Goal: Information Seeking & Learning: Learn about a topic

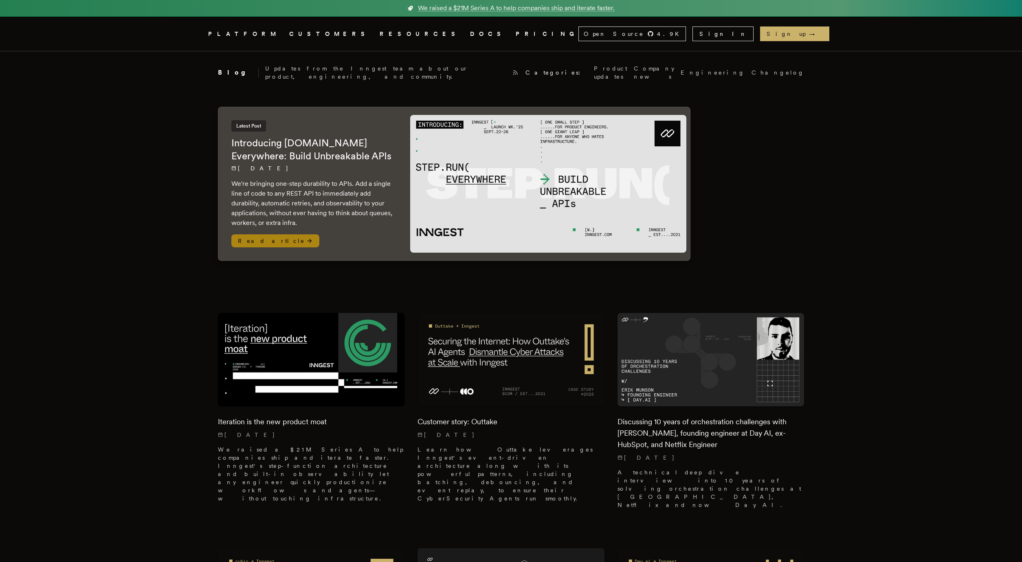
click at [366, 148] on h2 "Introducing Step.Run Everywhere: Build Unbreakable APIs" at bounding box center [312, 149] width 163 height 26
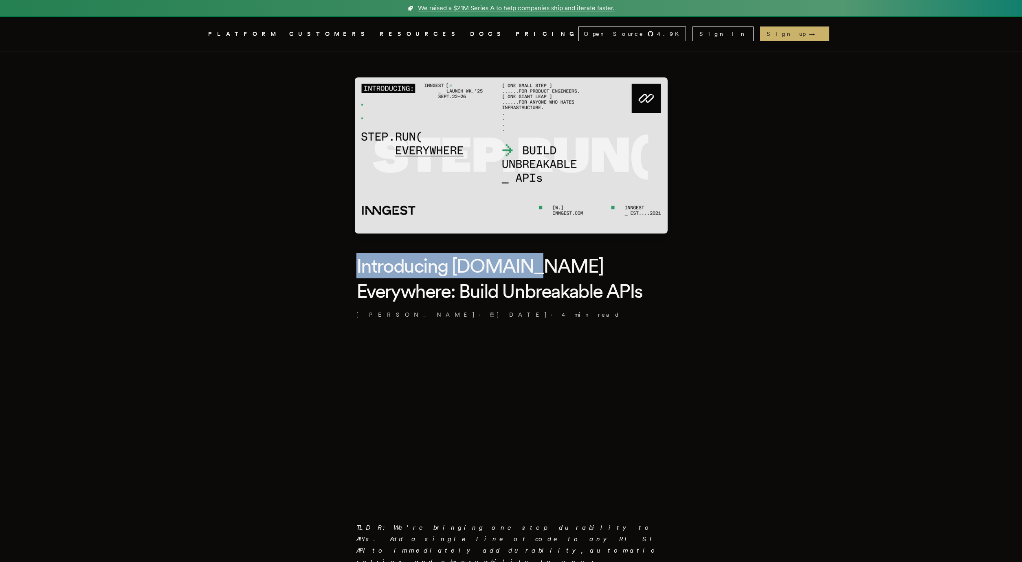
drag, startPoint x: 361, startPoint y: 256, endPoint x: 526, endPoint y: 278, distance: 166.4
click at [526, 278] on h1 "Introducing [DOMAIN_NAME] Everywhere: Build Unbreakable APIs" at bounding box center [511, 278] width 310 height 51
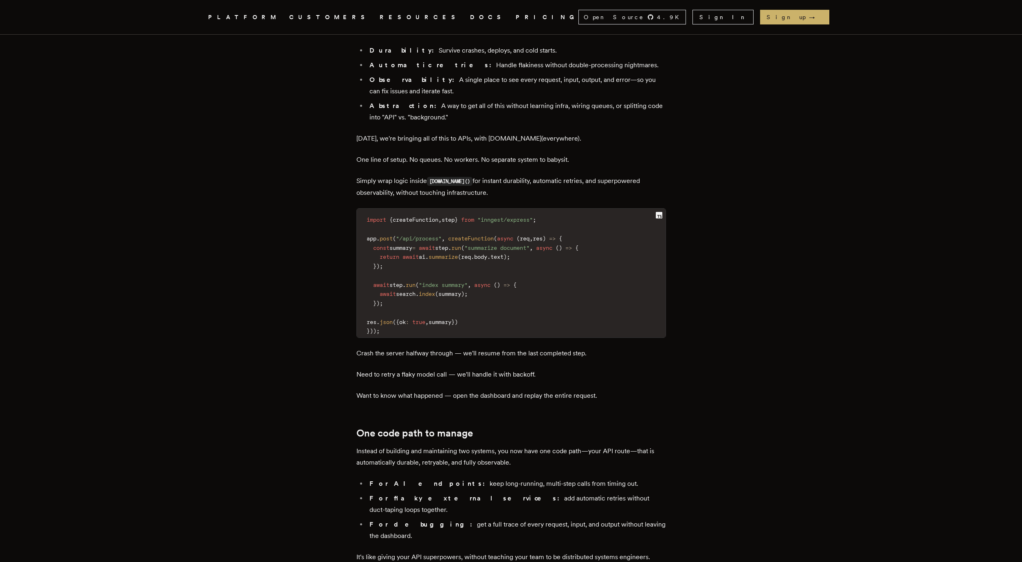
scroll to position [924, 0]
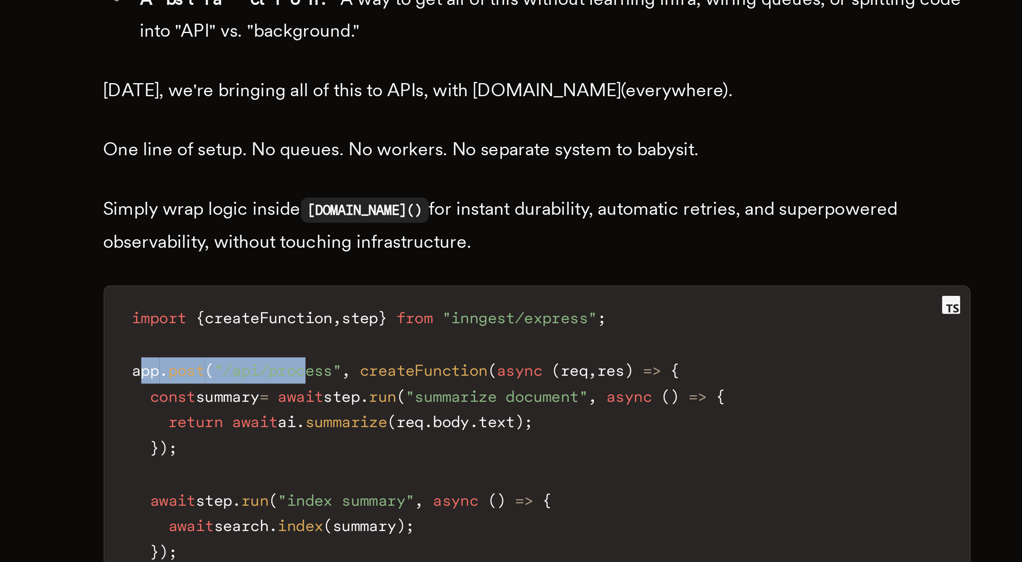
drag, startPoint x: 372, startPoint y: 197, endPoint x: 434, endPoint y: 200, distance: 62.0
click at [434, 232] on code "import { createFunction , step } from "inngest/express" ; app . post ( "/api/pr…" at bounding box center [511, 294] width 309 height 124
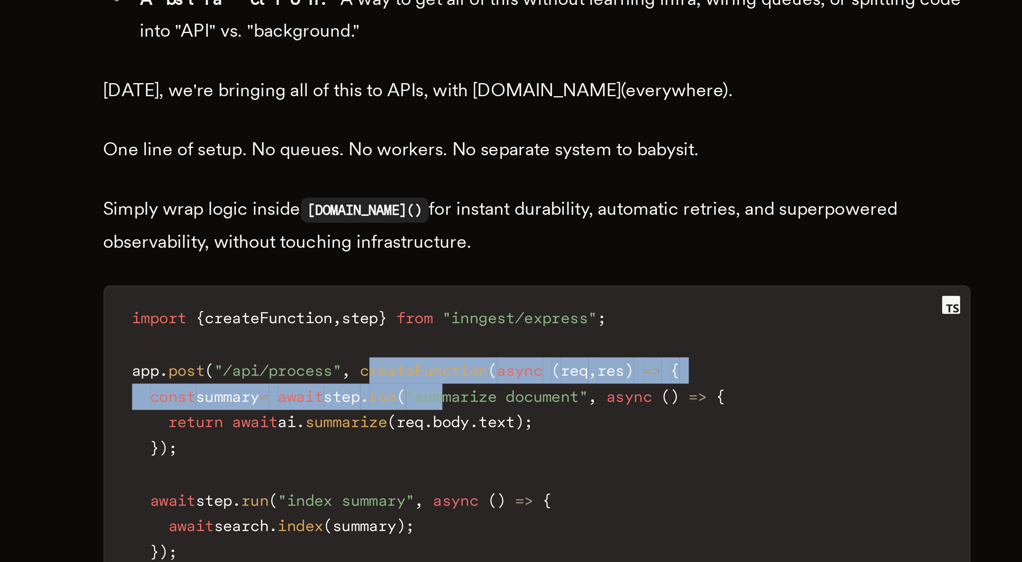
drag, startPoint x: 457, startPoint y: 198, endPoint x: 497, endPoint y: 202, distance: 40.5
click at [497, 232] on code "import { createFunction , step } from "inngest/express" ; app . post ( "/api/pr…" at bounding box center [511, 294] width 309 height 124
click at [497, 263] on span ""summarize document"" at bounding box center [496, 266] width 65 height 7
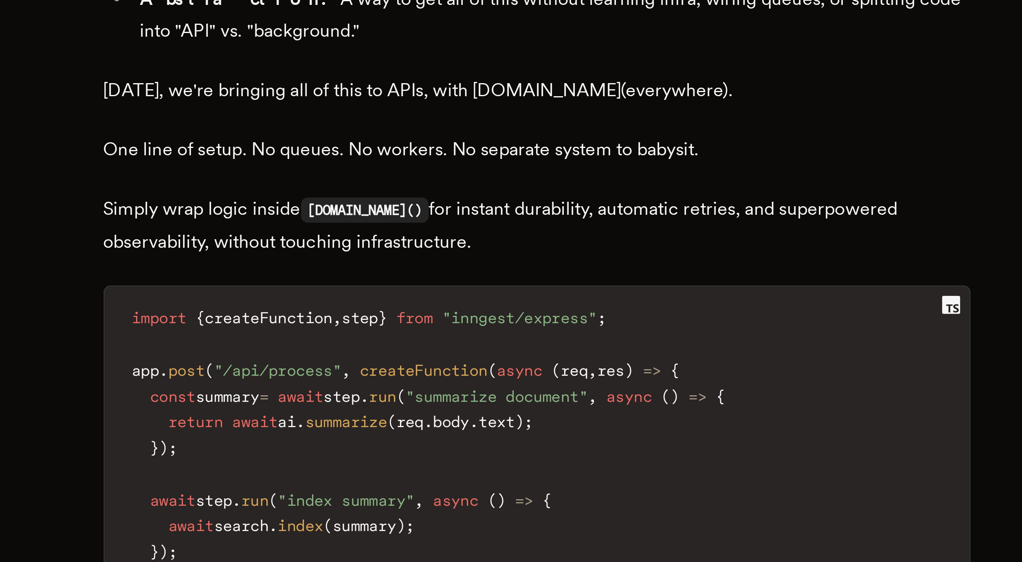
click at [490, 253] on span "createFunction" at bounding box center [471, 256] width 46 height 7
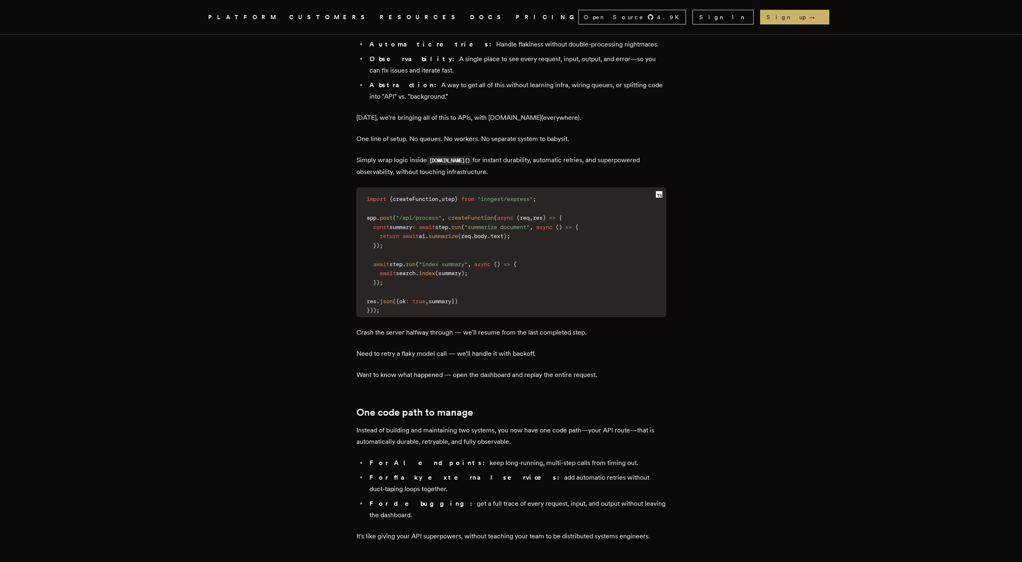
scroll to position [919, 0]
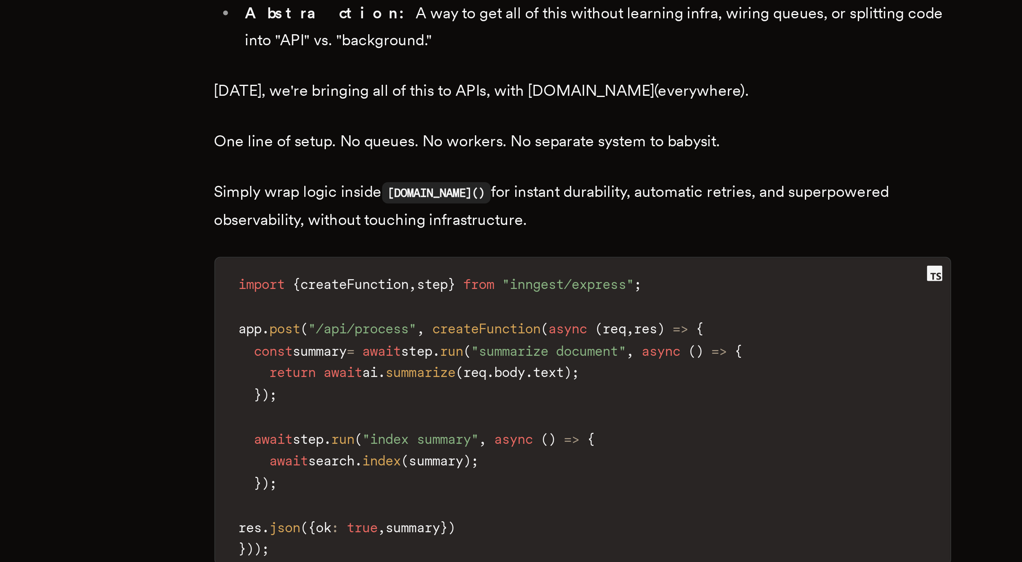
click at [533, 239] on span ""inngest/express"" at bounding box center [504, 242] width 55 height 7
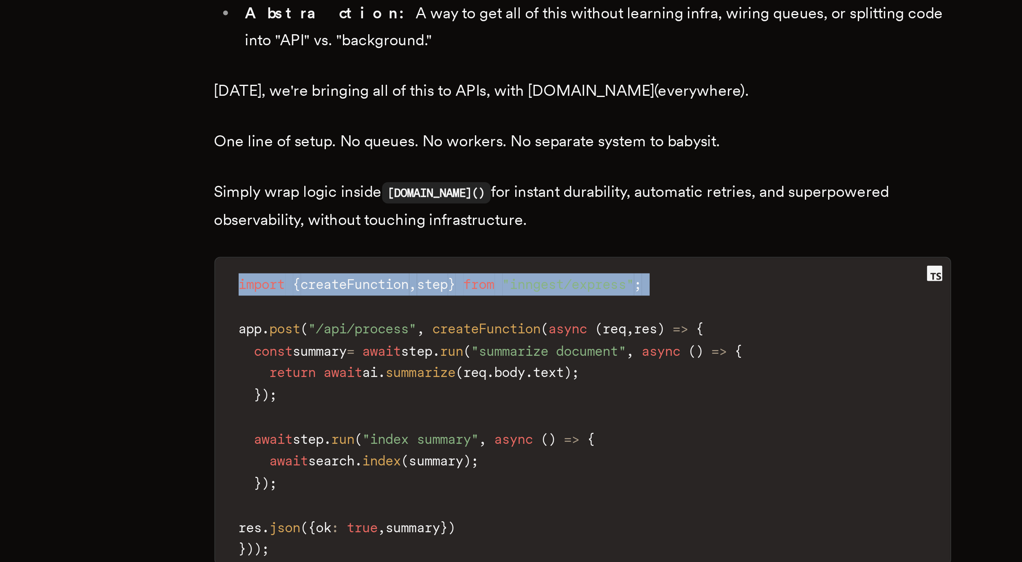
click at [533, 239] on span ""inngest/express"" at bounding box center [504, 242] width 55 height 7
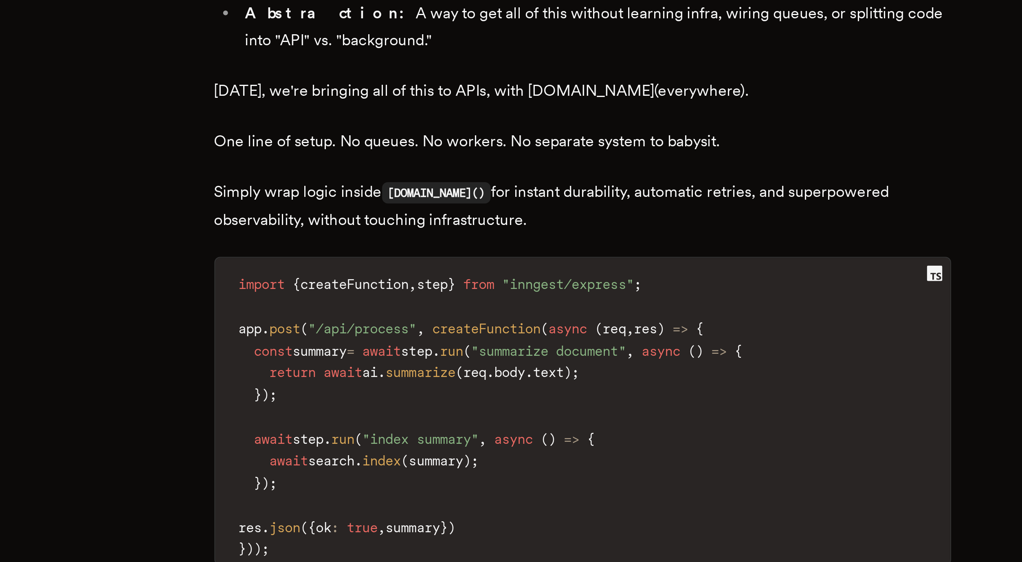
click at [526, 239] on span ""inngest/express"" at bounding box center [504, 242] width 55 height 7
drag, startPoint x: 494, startPoint y: 181, endPoint x: 556, endPoint y: 184, distance: 62.0
click at [556, 236] on code "import { createFunction , step } from "inngest/express" ; app . post ( "/api/pr…" at bounding box center [511, 298] width 309 height 124
click at [494, 257] on span "createFunction" at bounding box center [471, 260] width 46 height 7
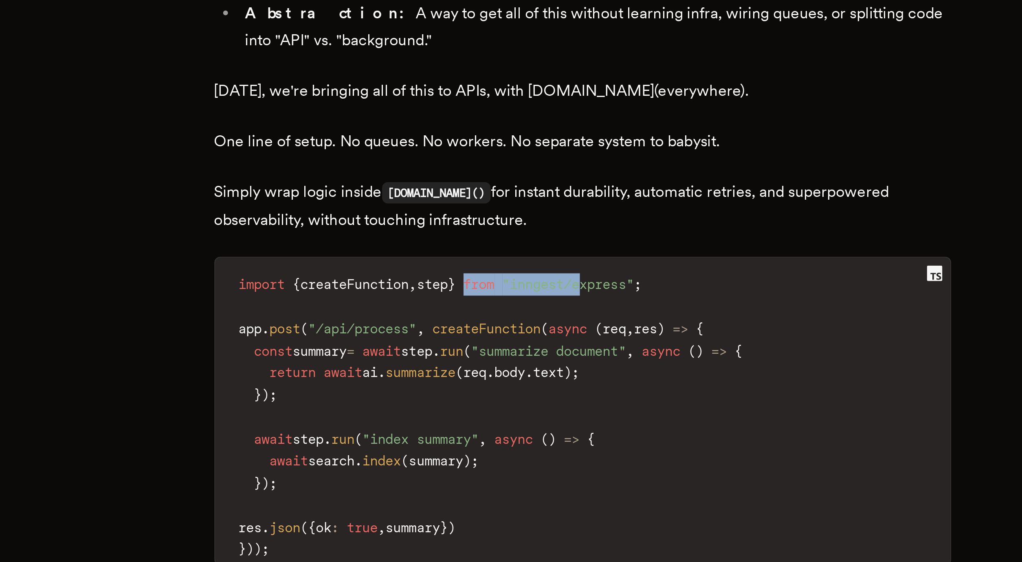
drag, startPoint x: 478, startPoint y: 183, endPoint x: 532, endPoint y: 183, distance: 53.4
click at [532, 236] on code "import { createFunction , step } from "inngest/express" ; app . post ( "/api/pr…" at bounding box center [511, 298] width 309 height 124
click at [488, 257] on span "createFunction" at bounding box center [471, 260] width 46 height 7
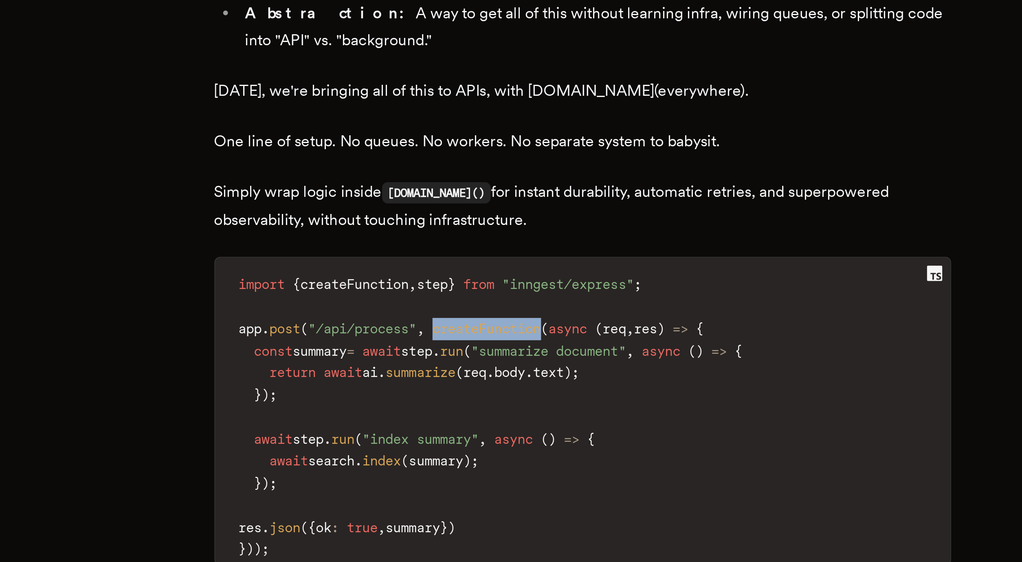
click at [488, 257] on span "createFunction" at bounding box center [471, 260] width 46 height 7
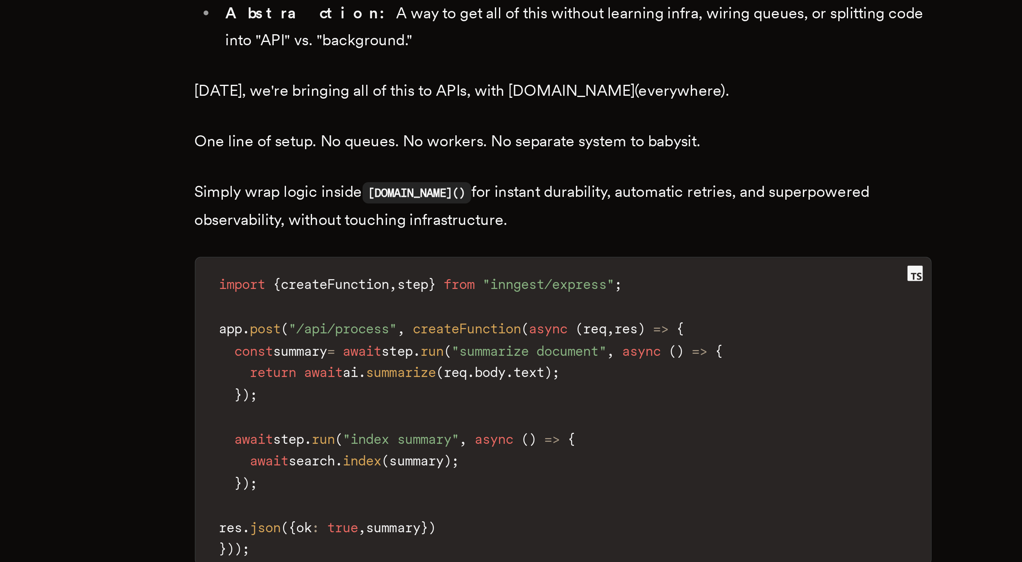
click at [455, 239] on span "step" at bounding box center [448, 242] width 13 height 7
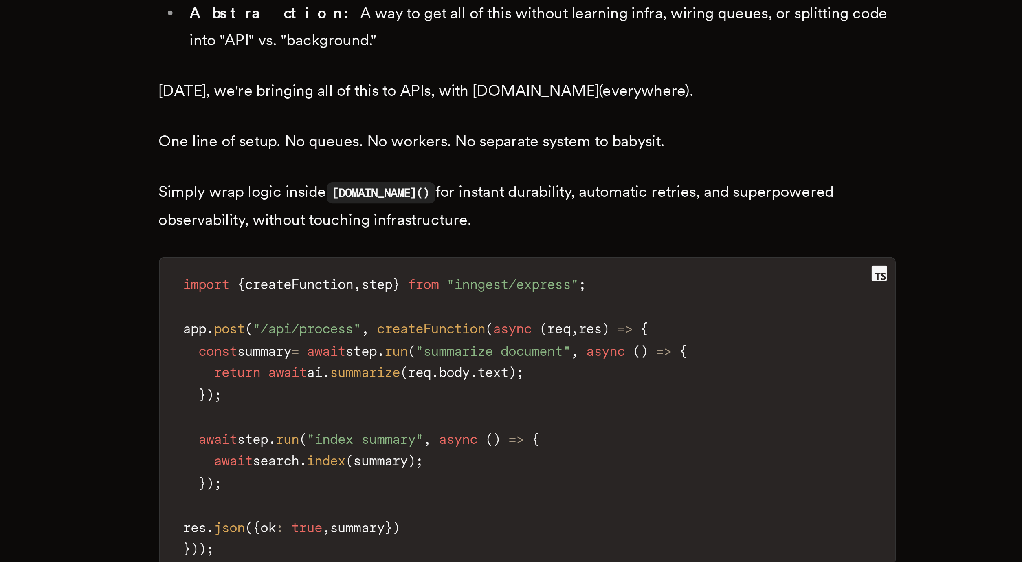
click at [342, 226] on article "Introducing Step.Run Everywhere: Build Unbreakable APIs Tony Holdstock-Brown · …" at bounding box center [511, 49] width 587 height 1834
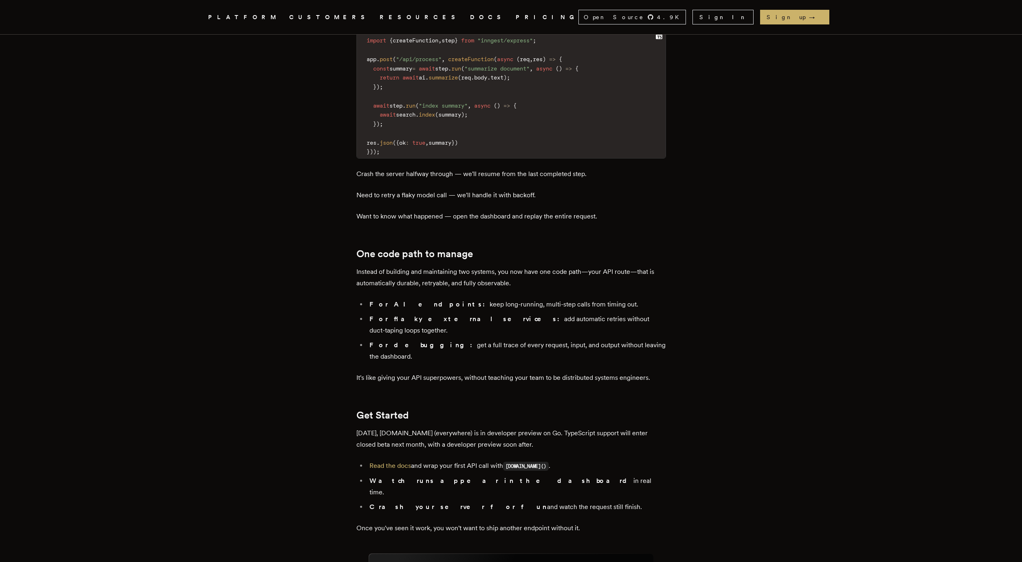
scroll to position [1132, 0]
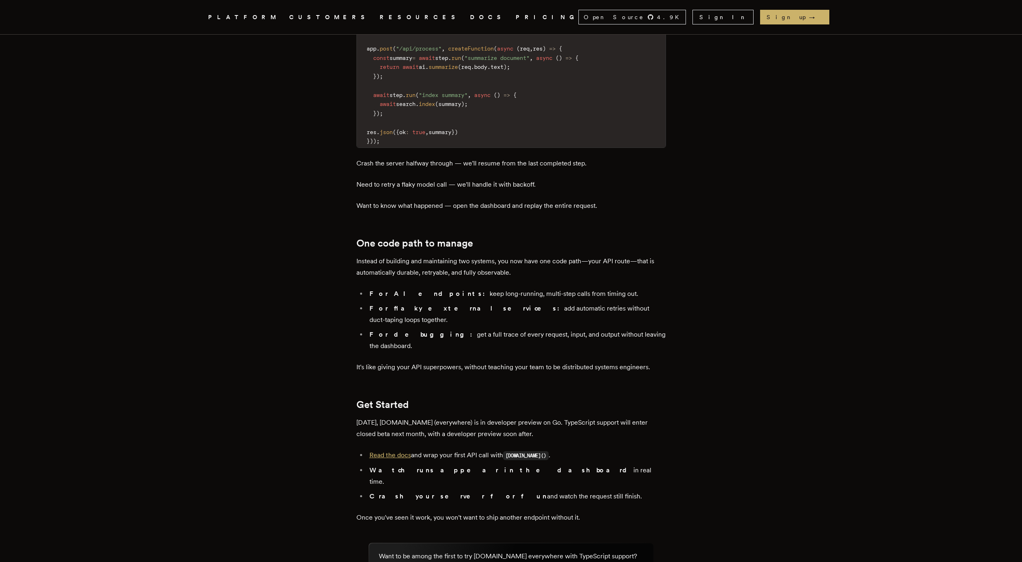
click at [406, 451] on link "Read the docs" at bounding box center [390, 455] width 42 height 8
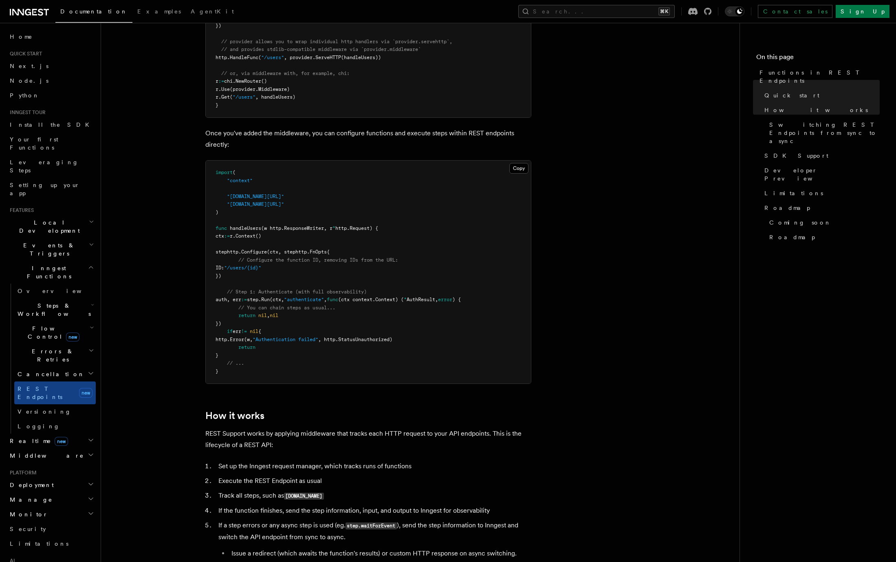
scroll to position [450, 0]
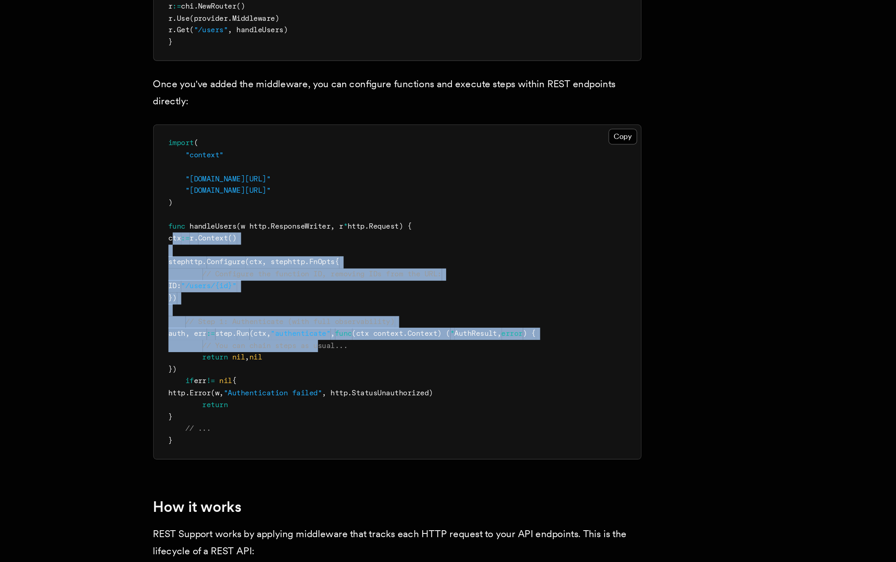
drag, startPoint x: 226, startPoint y: 237, endPoint x: 317, endPoint y: 318, distance: 122.4
click at [317, 318] on pre "import ( "context" "github.com/inngest/inngestgo/step" "github.com/inngest/inng…" at bounding box center [368, 272] width 325 height 223
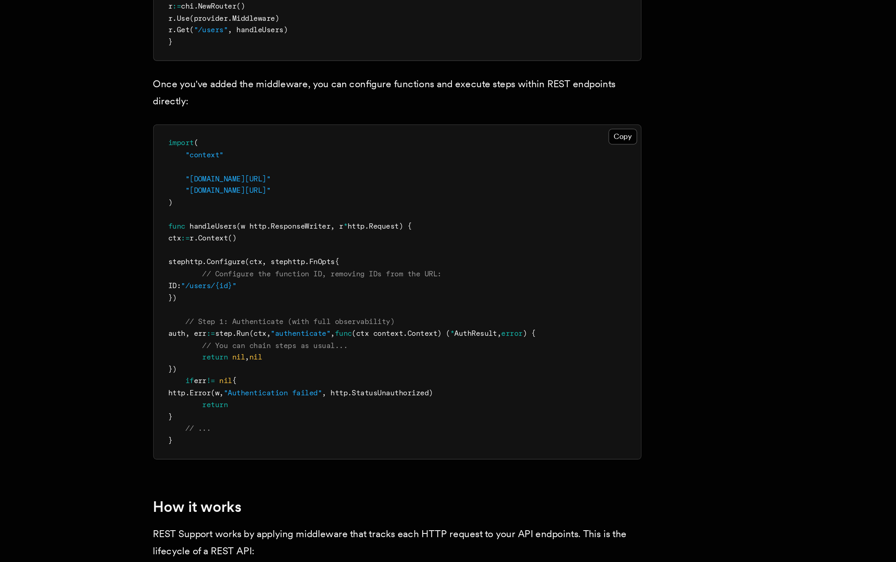
click at [321, 347] on pre "import ( "context" "github.com/inngest/inngestgo/step" "github.com/inngest/inng…" at bounding box center [368, 272] width 325 height 223
click at [273, 305] on pre "import ( "context" "github.com/inngest/inngestgo/step" "github.com/inngest/inng…" at bounding box center [368, 272] width 325 height 223
click at [261, 302] on span "step." at bounding box center [254, 300] width 14 height 6
copy span "step"
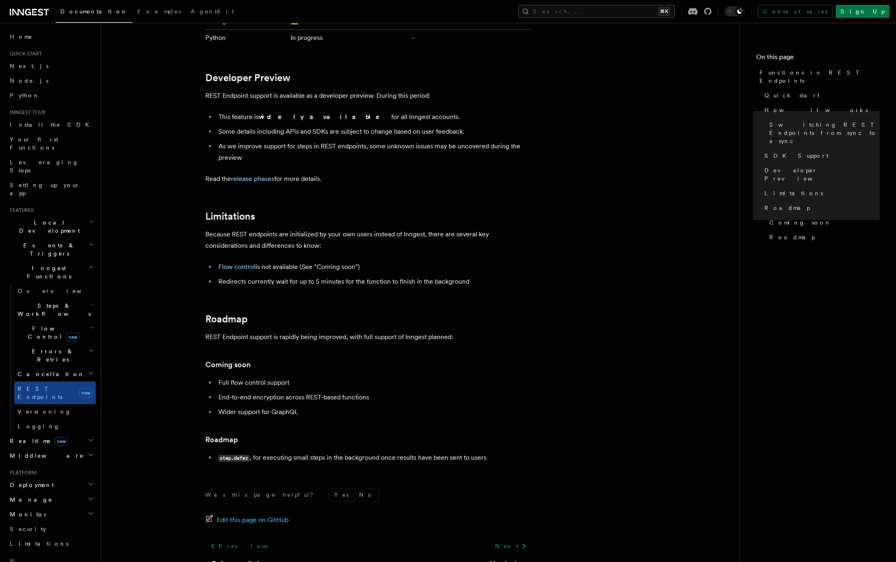
scroll to position [1317, 0]
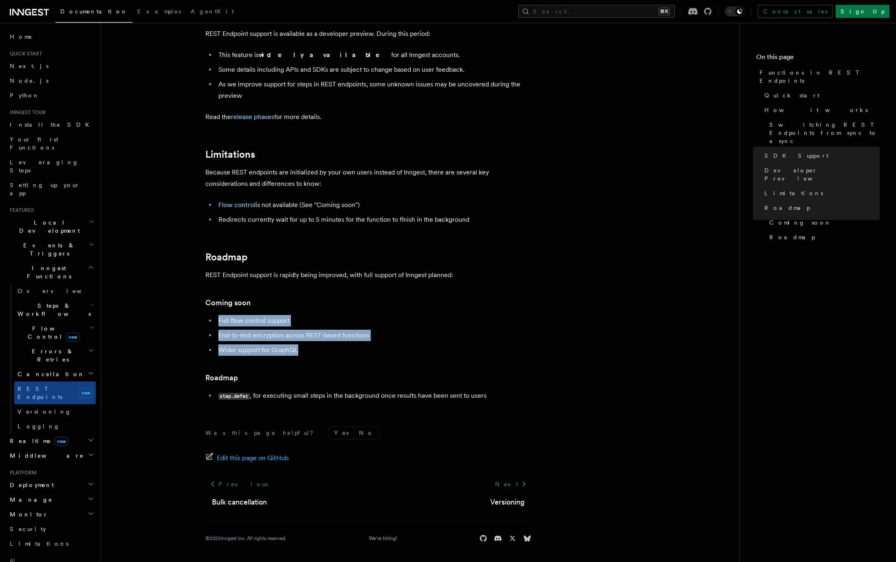
drag, startPoint x: 214, startPoint y: 318, endPoint x: 317, endPoint y: 347, distance: 106.9
click at [317, 347] on ul "Full flow control support End-to-end encryption across REST-based functions Wid…" at bounding box center [368, 335] width 326 height 41
click at [317, 347] on li "Wider support for GraphQL" at bounding box center [373, 349] width 315 height 11
drag, startPoint x: 323, startPoint y: 348, endPoint x: 188, endPoint y: 310, distance: 139.9
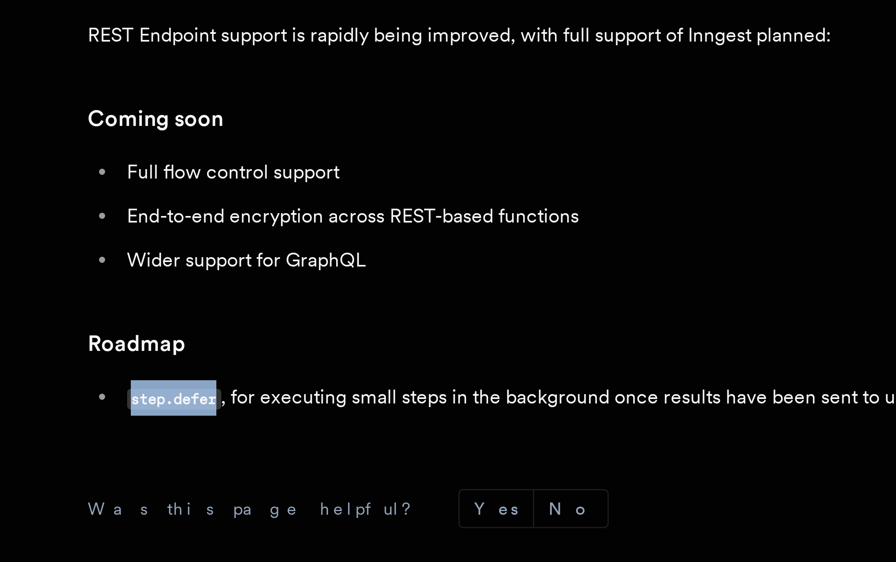
drag, startPoint x: 219, startPoint y: 397, endPoint x: 249, endPoint y: 398, distance: 30.6
click at [249, 398] on code "step.defer" at bounding box center [233, 396] width 31 height 7
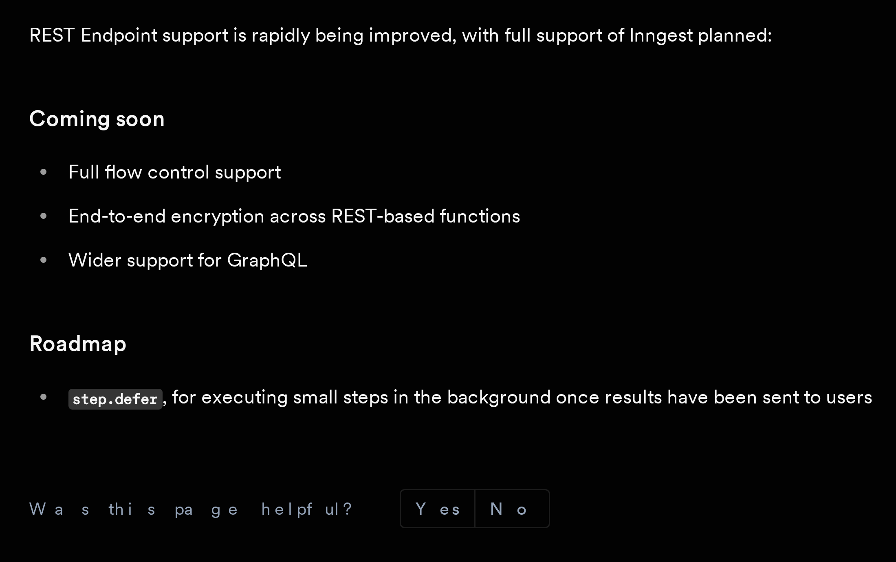
click at [269, 398] on li "step.defer , for executing small steps in the background once results have been…" at bounding box center [373, 396] width 315 height 12
drag, startPoint x: 249, startPoint y: 396, endPoint x: 221, endPoint y: 397, distance: 28.1
click at [221, 397] on code "step.defer" at bounding box center [233, 396] width 31 height 7
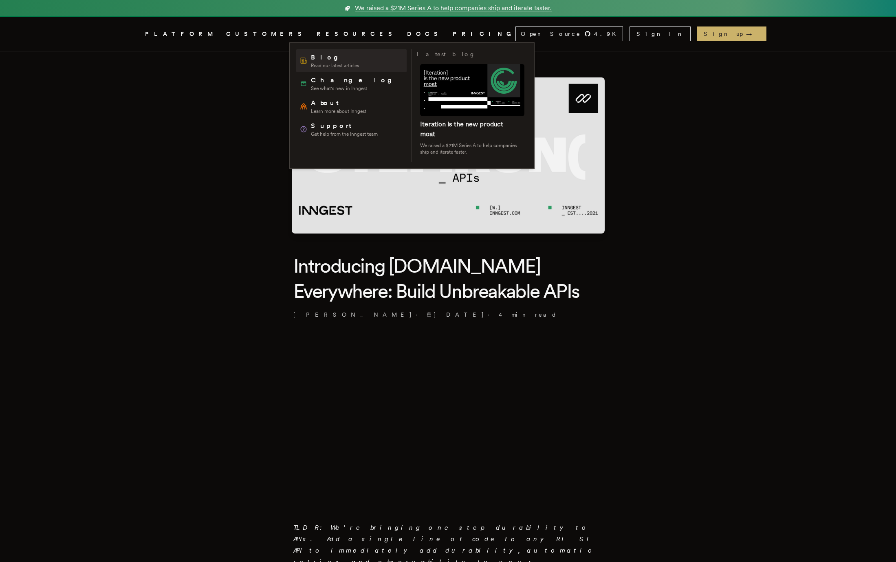
click at [320, 56] on span "Blog" at bounding box center [335, 58] width 48 height 10
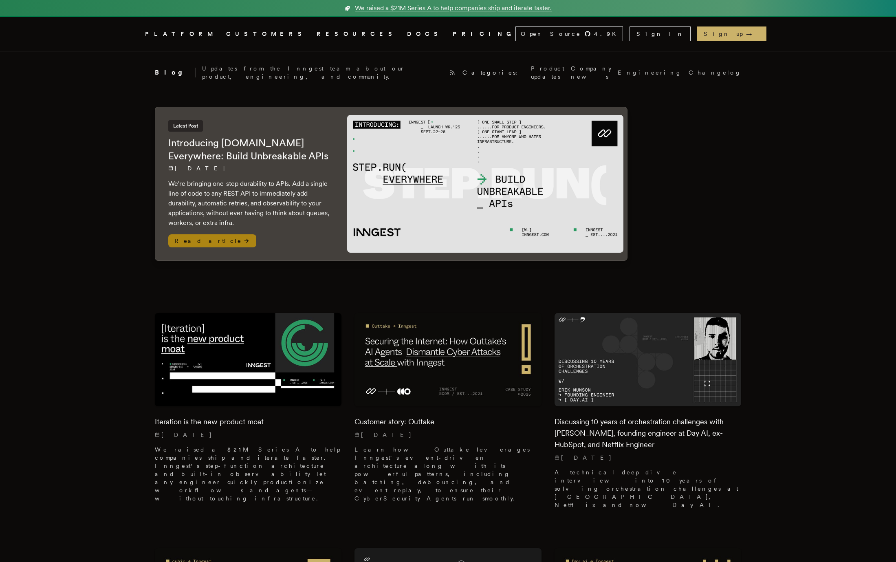
click at [302, 167] on div "Latest Post Introducing Step.Run Everywhere: Build Unbreakable APIs 9/22/2025 W…" at bounding box center [249, 174] width 163 height 108
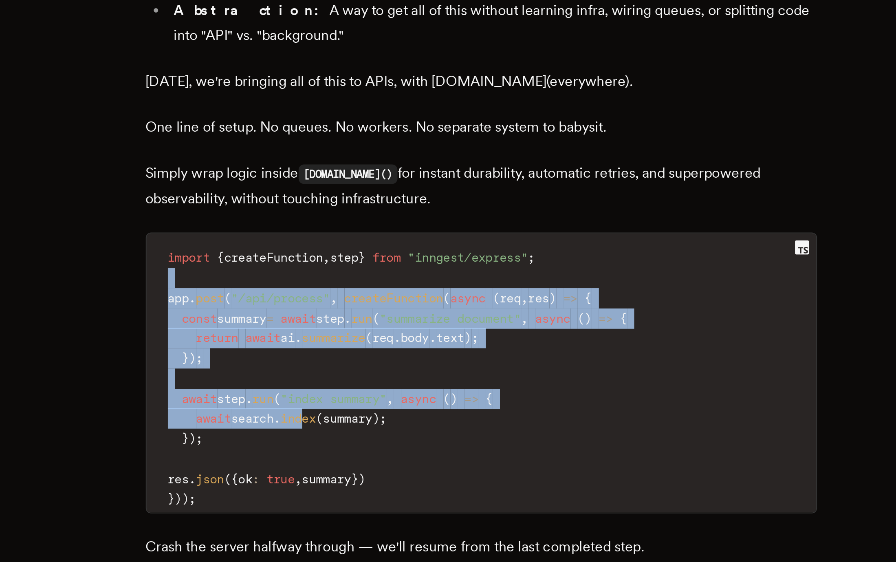
drag, startPoint x: 391, startPoint y: 136, endPoint x: 374, endPoint y: 202, distance: 68.4
click at [374, 202] on code "import { createFunction , step } from "inngest/express" ; app . post ( "/api/pr…" at bounding box center [448, 241] width 309 height 124
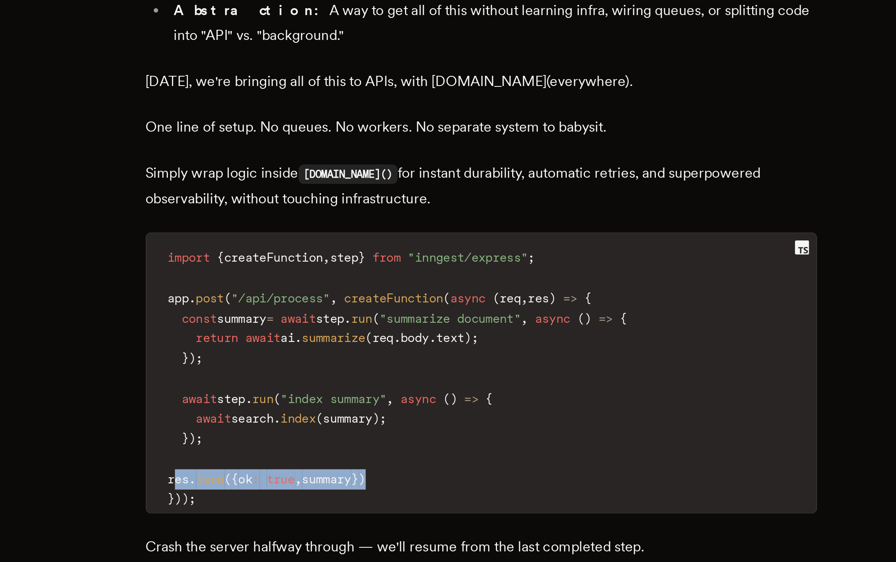
drag, startPoint x: 426, startPoint y: 224, endPoint x: 311, endPoint y: 223, distance: 114.9
click at [311, 223] on code "import { createFunction , step } from "inngest/express" ; app . post ( "/api/pr…" at bounding box center [448, 241] width 309 height 124
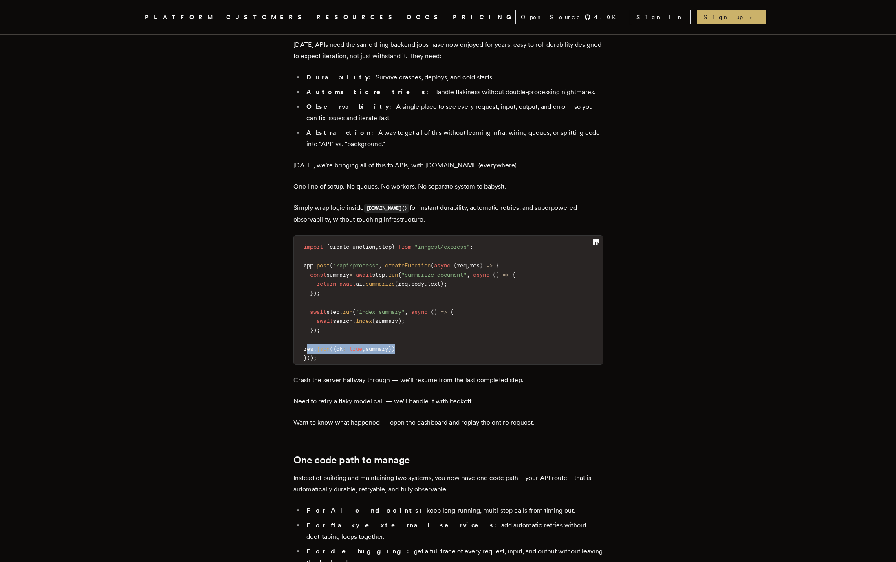
scroll to position [913, 0]
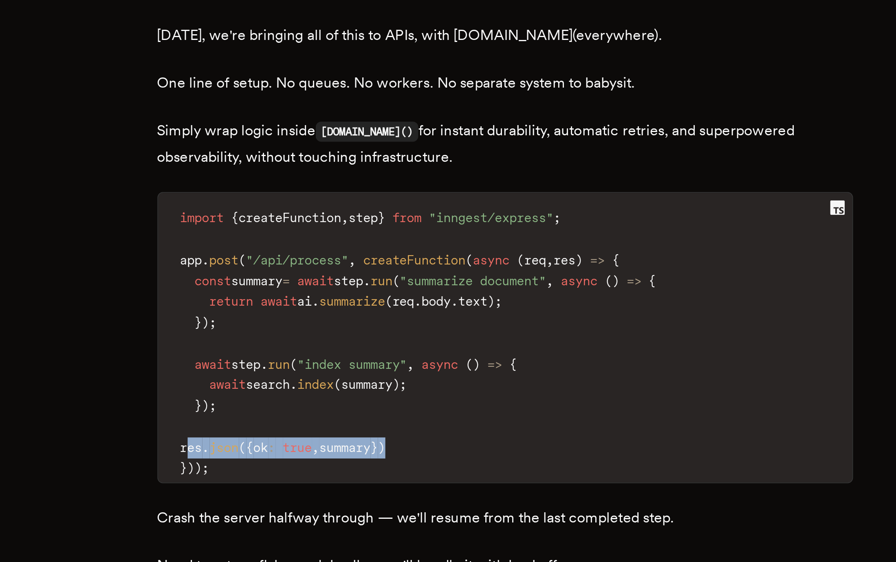
click at [313, 347] on span "res" at bounding box center [308, 350] width 10 height 7
drag, startPoint x: 314, startPoint y: 288, endPoint x: 429, endPoint y: 288, distance: 114.9
click at [429, 288] on code "import { createFunction , step } from "inngest/express" ; app . post ( "/api/pr…" at bounding box center [448, 304] width 309 height 124
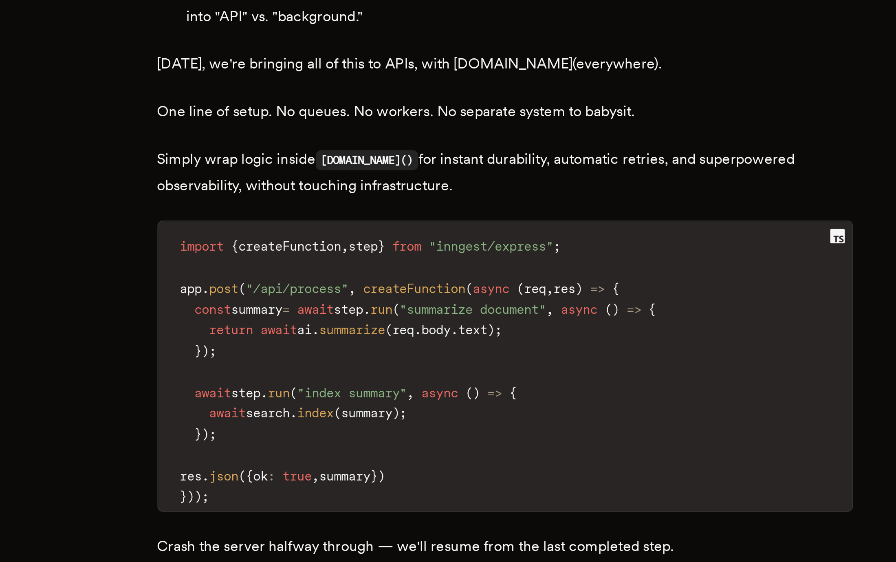
click at [429, 276] on code "import { createFunction , step } from "inngest/express" ; app . post ( "/api/pr…" at bounding box center [448, 304] width 309 height 124
drag, startPoint x: 435, startPoint y: 288, endPoint x: 313, endPoint y: 290, distance: 121.8
click at [313, 289] on code "import { createFunction , step } from "inngest/express" ; app . post ( "/api/pr…" at bounding box center [448, 304] width 309 height 124
click at [334, 268] on code "import { createFunction , step } from "inngest/express" ; app . post ( "/api/pr…" at bounding box center [448, 304] width 309 height 124
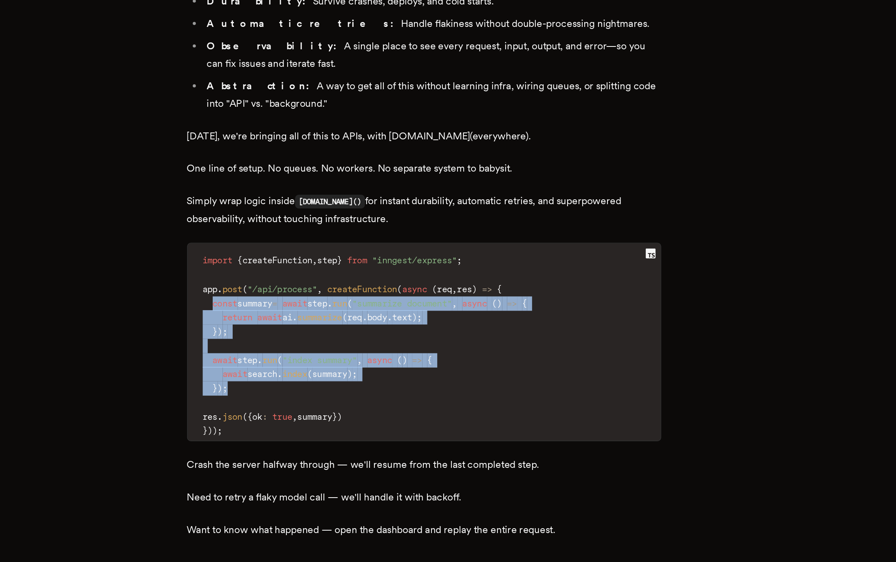
drag, startPoint x: 313, startPoint y: 214, endPoint x: 341, endPoint y: 272, distance: 64.3
click at [341, 272] on code "import { createFunction , step } from "inngest/express" ; app . post ( "/api/pr…" at bounding box center [448, 304] width 309 height 124
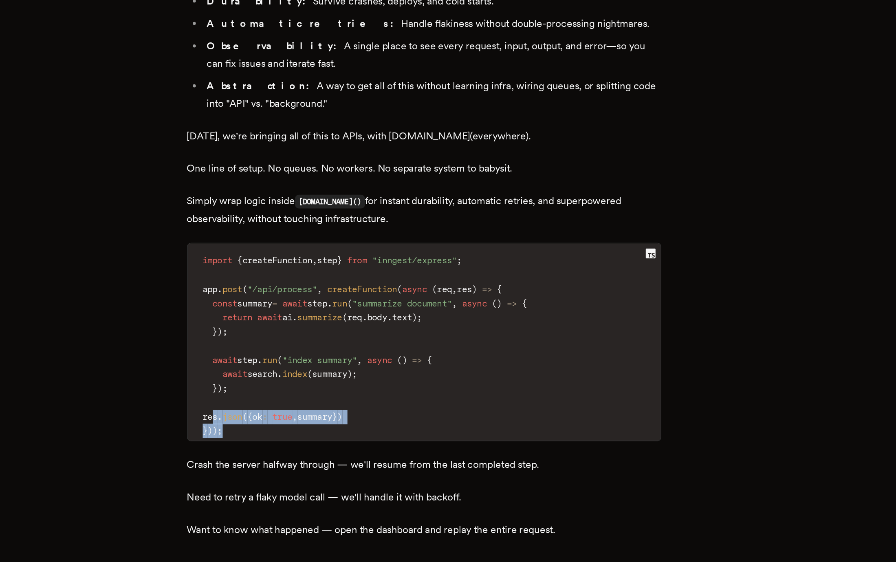
drag, startPoint x: 314, startPoint y: 290, endPoint x: 435, endPoint y: 295, distance: 120.7
click at [435, 296] on code "import { createFunction , step } from "inngest/express" ; app . post ( "/api/pr…" at bounding box center [448, 304] width 309 height 124
click at [435, 295] on code "import { createFunction , step } from "inngest/express" ; app . post ( "/api/pr…" at bounding box center [448, 304] width 309 height 124
drag, startPoint x: 436, startPoint y: 292, endPoint x: 314, endPoint y: 288, distance: 122.7
click at [314, 288] on code "import { createFunction , step } from "inngest/express" ; app . post ( "/api/pr…" at bounding box center [448, 304] width 309 height 124
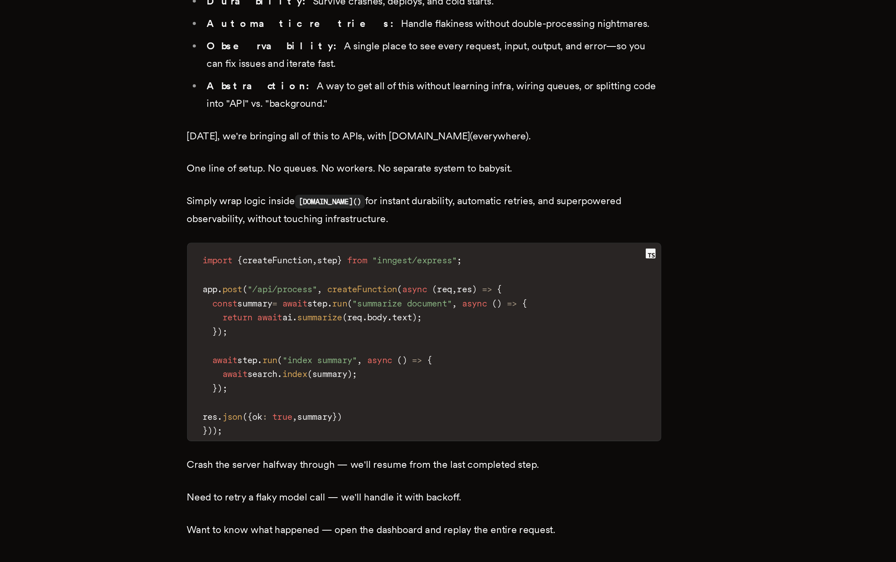
click at [333, 347] on span "(" at bounding box center [331, 350] width 3 height 7
click at [336, 347] on span "{" at bounding box center [334, 350] width 3 height 7
drag, startPoint x: 344, startPoint y: 288, endPoint x: 417, endPoint y: 286, distance: 73.0
click at [417, 286] on code "import { createFunction , step } from "inngest/express" ; app . post ( "/api/pr…" at bounding box center [448, 304] width 309 height 124
click at [428, 291] on code "import { createFunction , step } from "inngest/express" ; app . post ( "/api/pr…" at bounding box center [448, 304] width 309 height 124
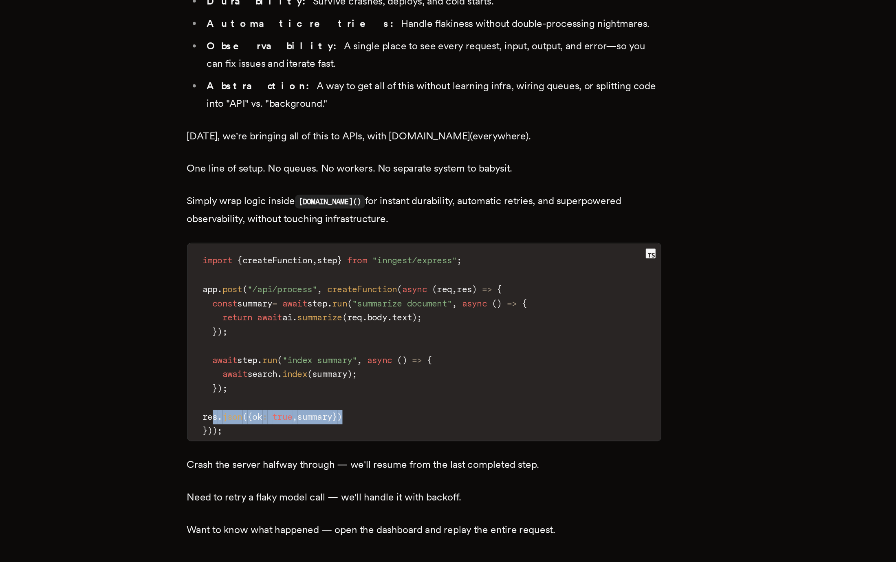
drag, startPoint x: 429, startPoint y: 291, endPoint x: 313, endPoint y: 287, distance: 116.6
click at [313, 287] on code "import { createFunction , step } from "inngest/express" ; app . post ( "/api/pr…" at bounding box center [448, 304] width 309 height 124
click at [388, 347] on span "summary" at bounding box center [376, 350] width 23 height 7
drag, startPoint x: 366, startPoint y: 216, endPoint x: 414, endPoint y: 226, distance: 49.1
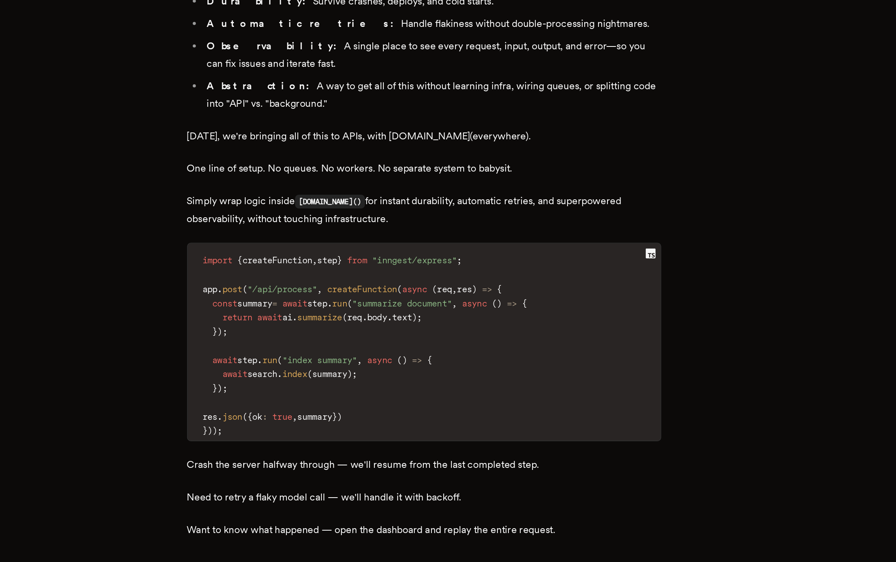
click at [415, 242] on code "import { createFunction , step } from "inngest/express" ; app . post ( "/api/pr…" at bounding box center [448, 304] width 309 height 124
click at [408, 282] on span "req" at bounding box center [403, 285] width 10 height 7
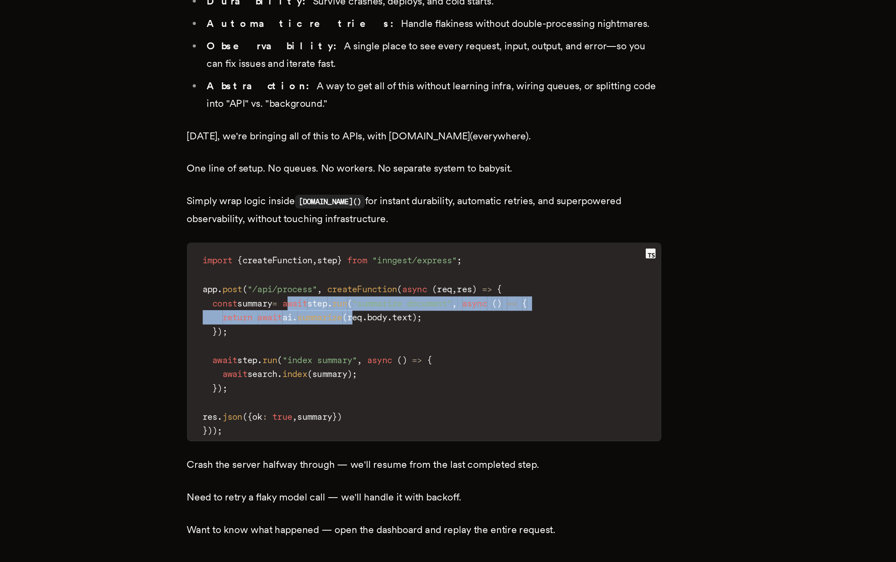
drag, startPoint x: 413, startPoint y: 228, endPoint x: 370, endPoint y: 214, distance: 45.3
click at [370, 242] on code "import { createFunction , step } from "inngest/express" ; app . post ( "/api/pr…" at bounding box center [448, 304] width 309 height 124
click at [370, 273] on span "await" at bounding box center [364, 276] width 16 height 7
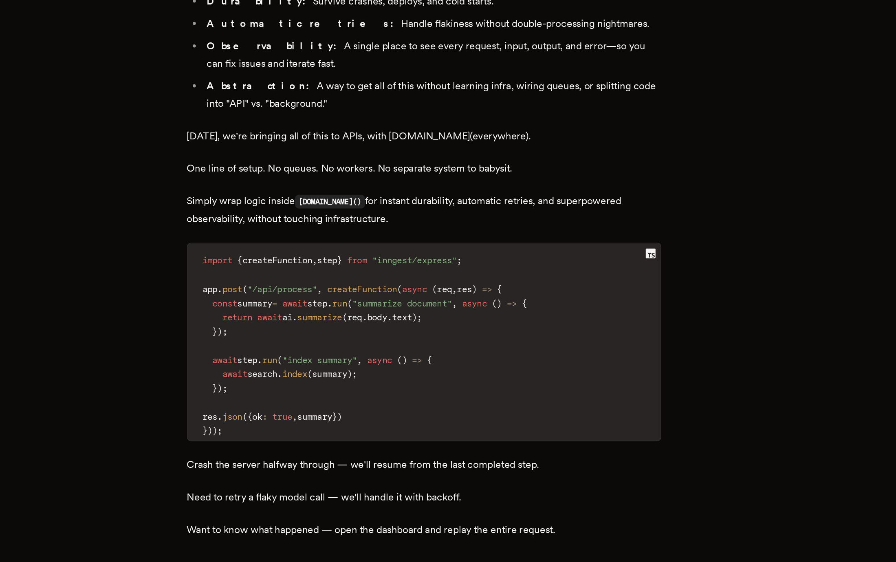
click at [345, 273] on span "summary" at bounding box center [337, 276] width 23 height 7
copy span "summary"
drag, startPoint x: 314, startPoint y: 291, endPoint x: 428, endPoint y: 292, distance: 113.7
click at [429, 292] on code "import { createFunction , step } from "inngest/express" ; app . post ( "/api/pr…" at bounding box center [448, 304] width 309 height 124
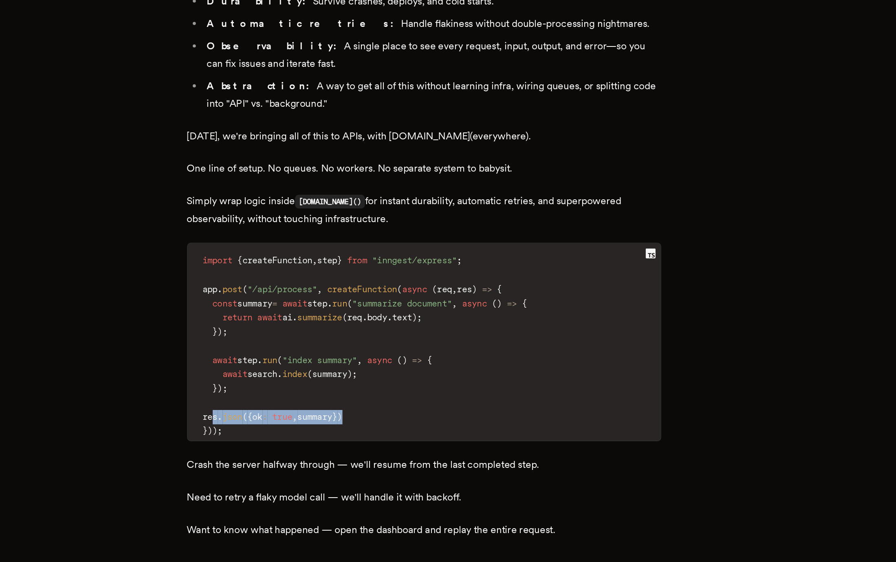
click at [428, 292] on code "import { createFunction , step } from "inngest/express" ; app . post ( "/api/pr…" at bounding box center [448, 304] width 309 height 124
drag, startPoint x: 428, startPoint y: 292, endPoint x: 314, endPoint y: 290, distance: 114.1
click at [314, 290] on code "import { createFunction , step } from "inngest/express" ; app . post ( "/api/pr…" at bounding box center [448, 304] width 309 height 124
click at [326, 283] on code "import { createFunction , step } from "inngest/express" ; app . post ( "/api/pr…" at bounding box center [448, 304] width 309 height 124
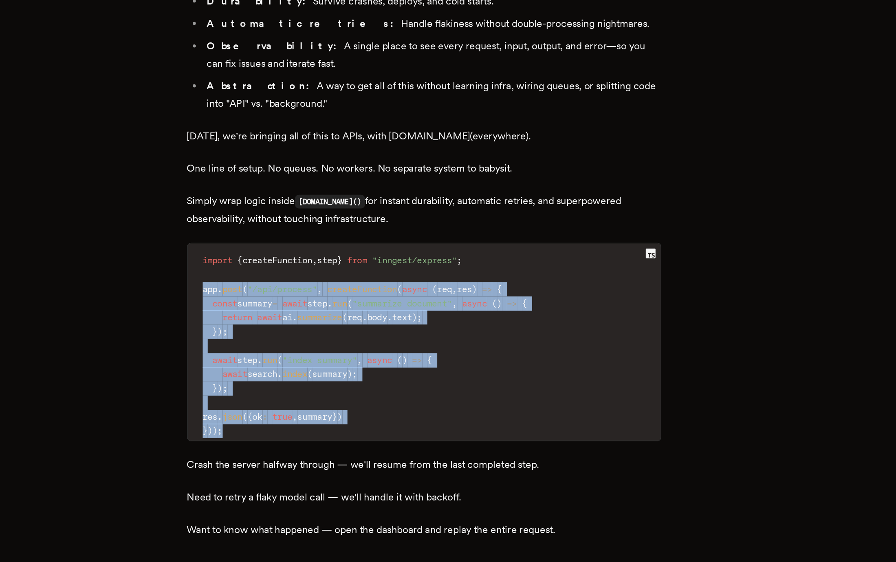
drag, startPoint x: 302, startPoint y: 204, endPoint x: 475, endPoint y: 301, distance: 198.3
click at [475, 301] on code "import { createFunction , step } from "inngest/express" ; app . post ( "/api/pr…" at bounding box center [448, 304] width 309 height 124
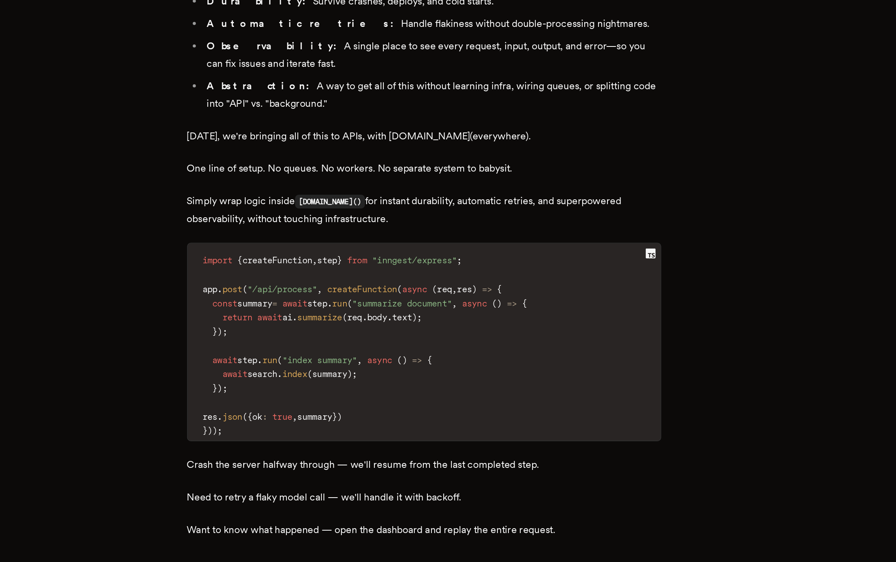
click at [475, 301] on code "import { createFunction , step } from "inngest/express" ; app . post ( "/api/pr…" at bounding box center [448, 304] width 309 height 124
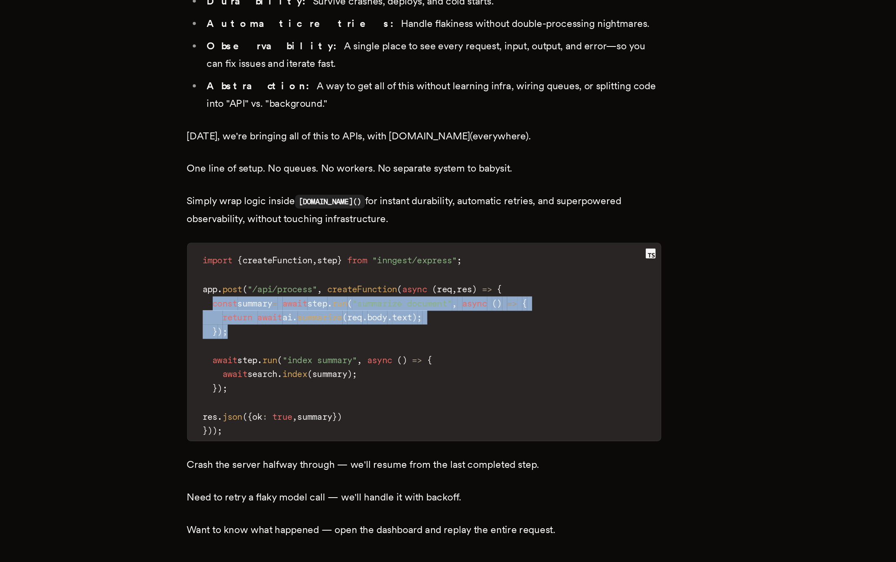
drag, startPoint x: 313, startPoint y: 214, endPoint x: 340, endPoint y: 233, distance: 32.7
click at [340, 242] on code "import { createFunction , step } from "inngest/express" ; app . post ( "/api/pr…" at bounding box center [448, 304] width 309 height 124
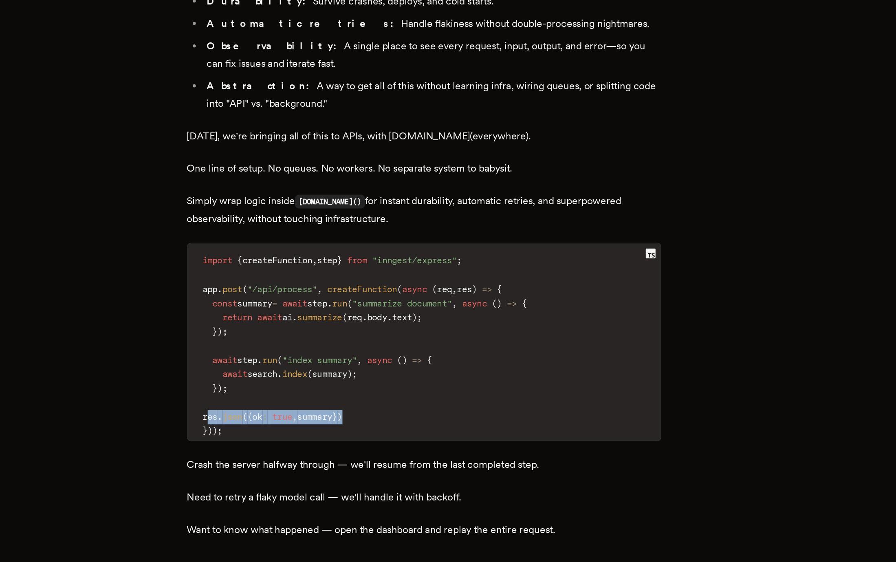
drag, startPoint x: 311, startPoint y: 292, endPoint x: 449, endPoint y: 290, distance: 137.3
click at [449, 290] on code "import { createFunction , step } from "inngest/express" ; app . post ( "/api/pr…" at bounding box center [448, 304] width 309 height 124
drag, startPoint x: 453, startPoint y: 290, endPoint x: 314, endPoint y: 289, distance: 139.7
click at [314, 289] on code "import { createFunction , step } from "inngest/express" ; app . post ( "/api/pr…" at bounding box center [448, 304] width 309 height 124
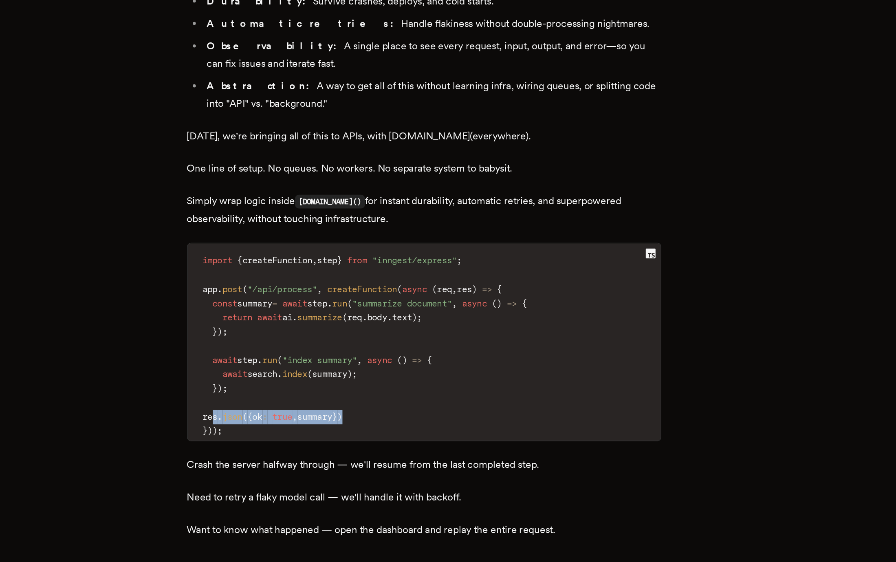
click at [313, 347] on span "res" at bounding box center [308, 350] width 10 height 7
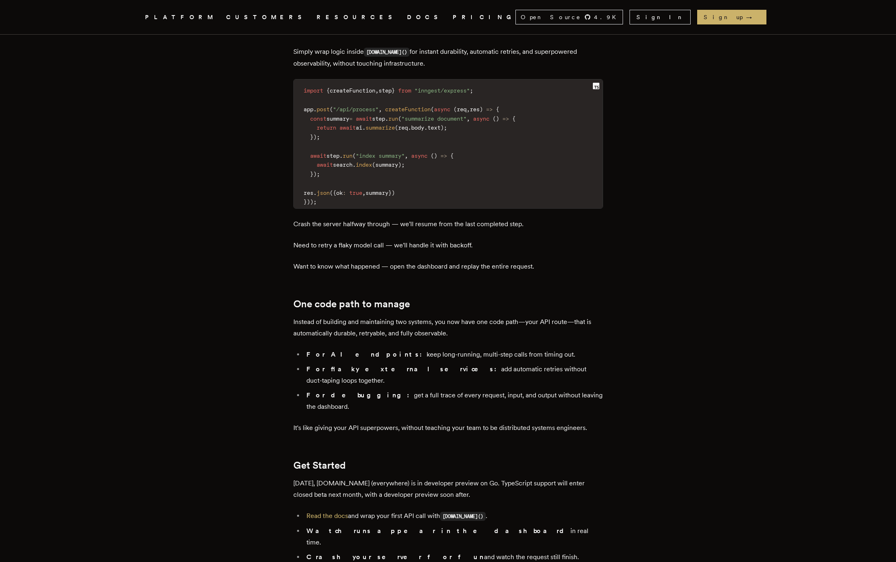
scroll to position [1168, 0]
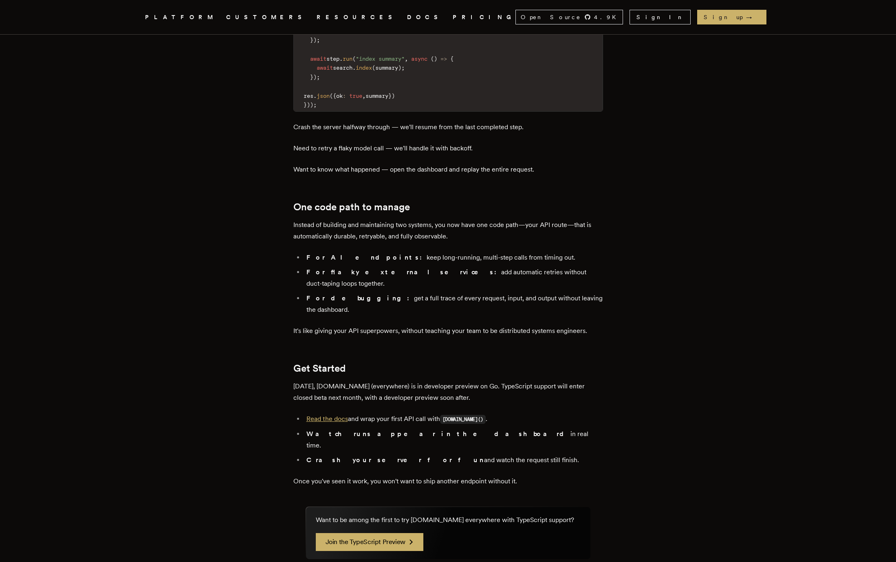
click at [338, 415] on link "Read the docs" at bounding box center [327, 419] width 42 height 8
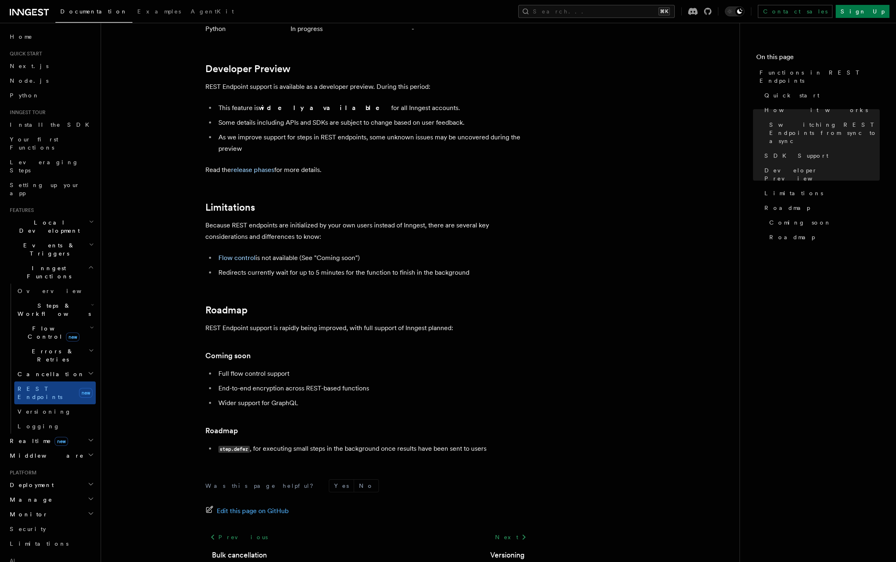
scroll to position [1317, 0]
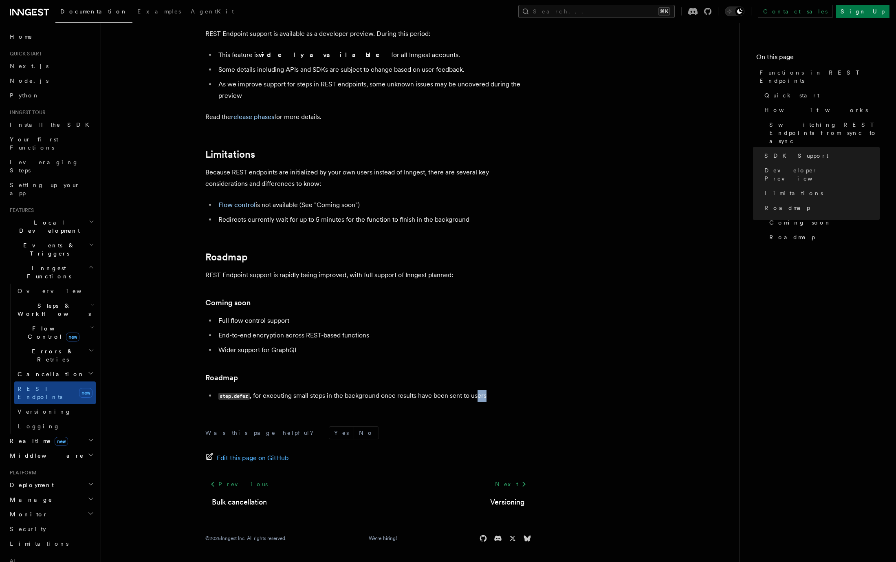
drag, startPoint x: 490, startPoint y: 394, endPoint x: 477, endPoint y: 394, distance: 13.0
click at [477, 394] on li "step.defer , for executing small steps in the background once results have been…" at bounding box center [373, 396] width 315 height 12
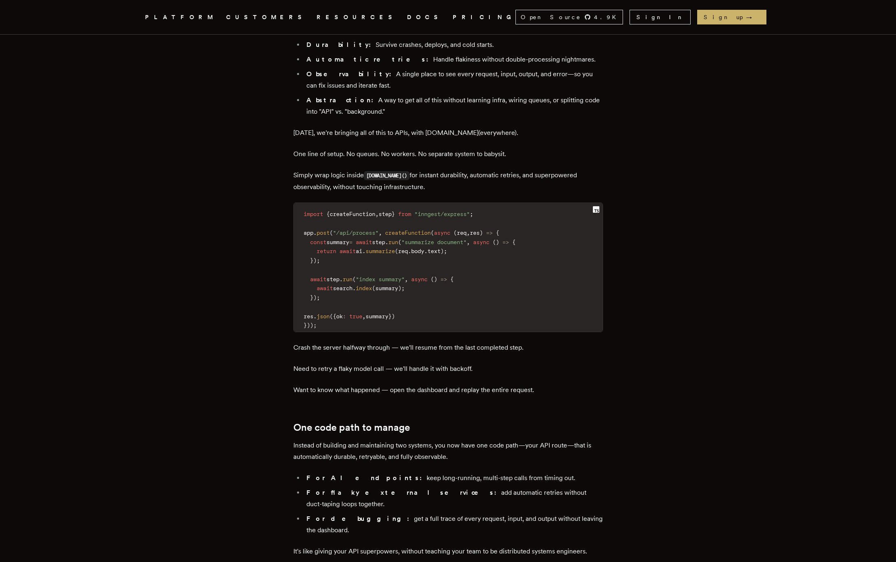
scroll to position [922, 0]
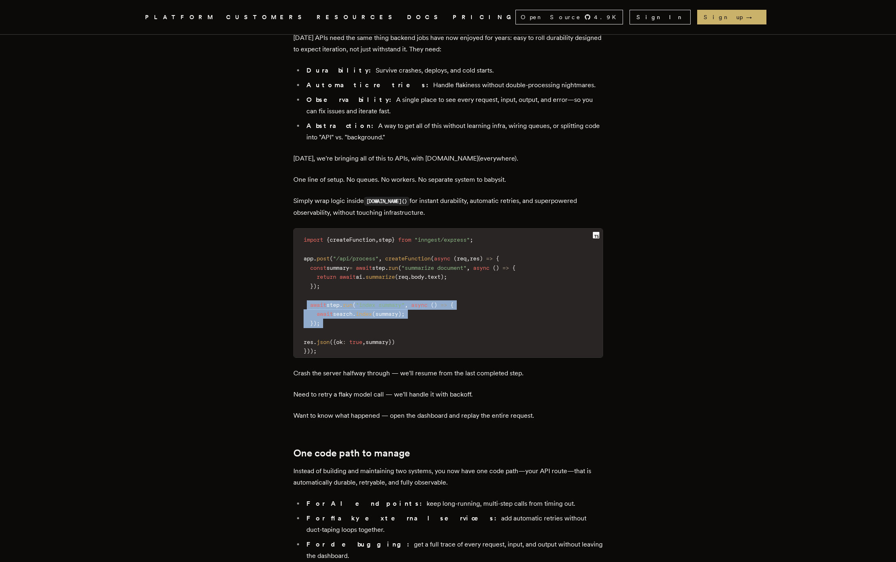
drag, startPoint x: 387, startPoint y: 273, endPoint x: 308, endPoint y: 244, distance: 84.2
click at [308, 244] on code "import { createFunction , step } from "inngest/express" ; app . post ( "/api/pr…" at bounding box center [448, 295] width 309 height 124
click at [308, 301] on span at bounding box center [306, 304] width 7 height 7
drag, startPoint x: 308, startPoint y: 244, endPoint x: 356, endPoint y: 256, distance: 49.4
click at [356, 256] on code "import { createFunction , step } from "inngest/express" ; app . post ( "/api/pr…" at bounding box center [448, 295] width 309 height 124
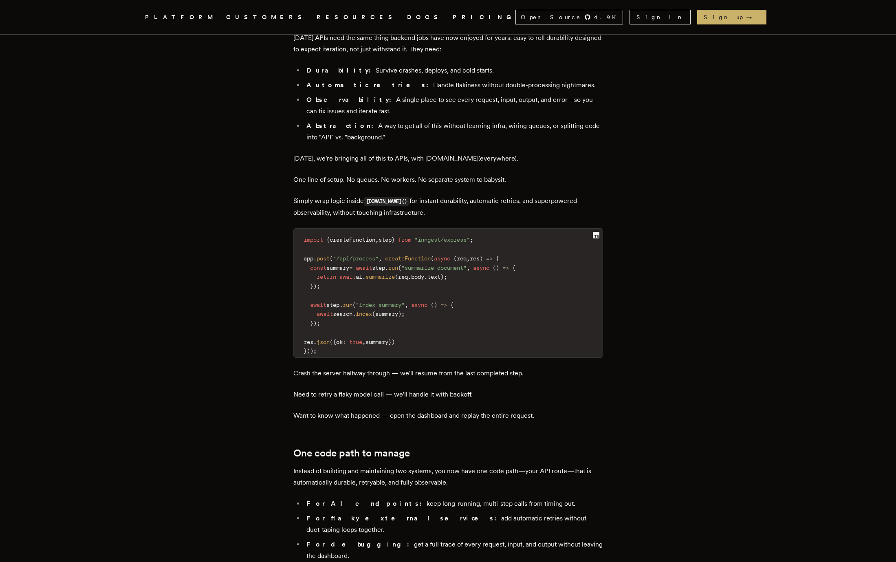
click at [352, 310] on span "search" at bounding box center [343, 313] width 20 height 7
drag, startPoint x: 335, startPoint y: 256, endPoint x: 287, endPoint y: 245, distance: 49.0
click at [287, 245] on main "Introducing [DOMAIN_NAME] Everywhere: Build Unbreakable APIs [PERSON_NAME] · [D…" at bounding box center [448, 46] width 326 height 1834
click at [287, 244] on main "Introducing [DOMAIN_NAME] Everywhere: Build Unbreakable APIs [PERSON_NAME] · [D…" at bounding box center [448, 46] width 326 height 1834
drag, startPoint x: 376, startPoint y: 290, endPoint x: 352, endPoint y: 279, distance: 26.4
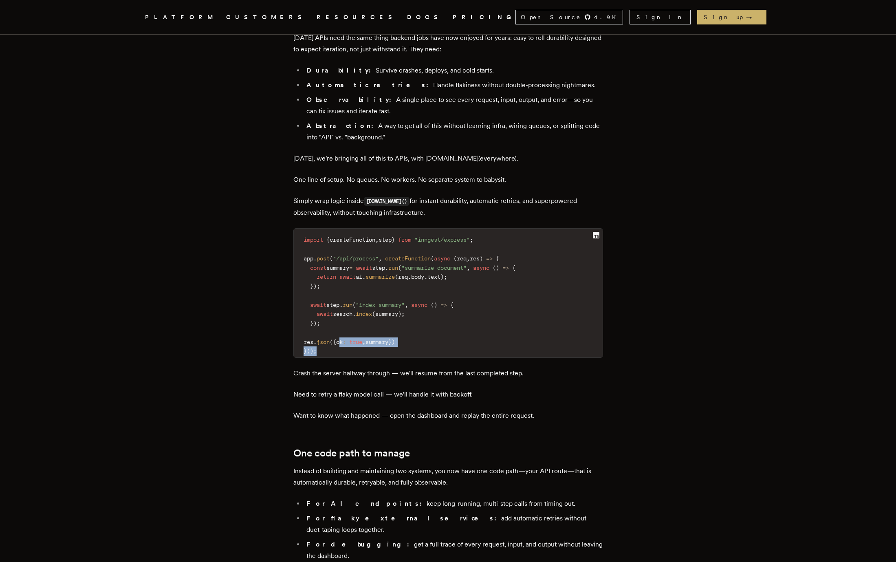
click at [352, 279] on code "import { createFunction , step } from "inngest/express" ; app . post ( "/api/pr…" at bounding box center [448, 295] width 309 height 124
click at [343, 339] on span "ok" at bounding box center [339, 342] width 7 height 7
drag, startPoint x: 312, startPoint y: 281, endPoint x: 460, endPoint y: 286, distance: 147.1
click at [460, 286] on code "import { createFunction , step } from "inngest/express" ; app . post ( "/api/pr…" at bounding box center [448, 295] width 309 height 124
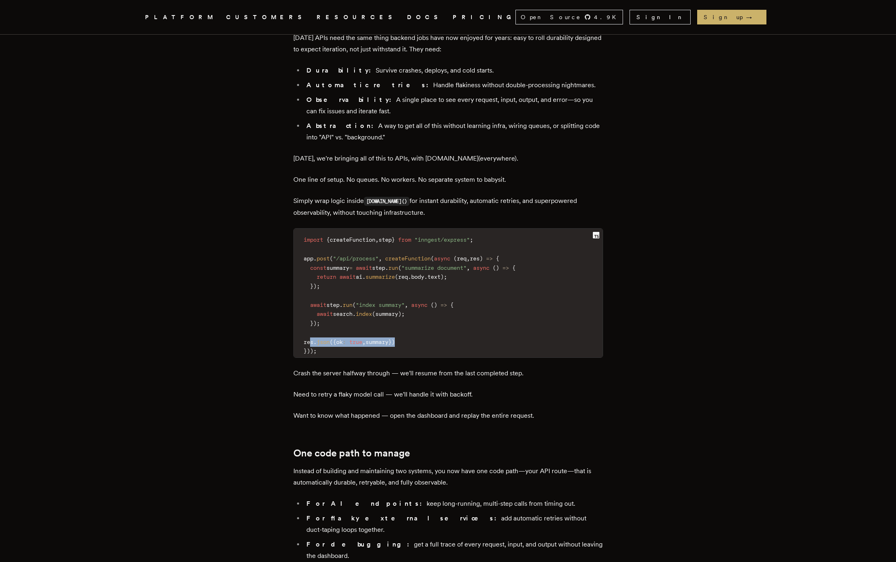
drag, startPoint x: 445, startPoint y: 281, endPoint x: 313, endPoint y: 278, distance: 131.6
click at [313, 278] on code "import { createFunction , step } from "inngest/express" ; app . post ( "/api/pr…" at bounding box center [448, 295] width 309 height 124
click at [313, 339] on span "res" at bounding box center [308, 342] width 10 height 7
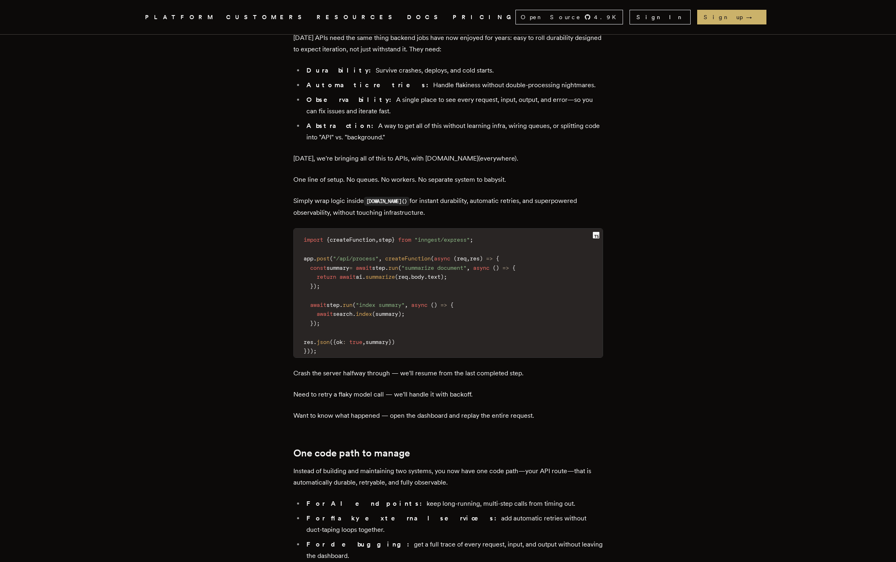
click at [313, 339] on span "res" at bounding box center [308, 342] width 10 height 7
drag, startPoint x: 314, startPoint y: 280, endPoint x: 493, endPoint y: 278, distance: 178.4
click at [493, 278] on code "import { createFunction , step } from "inngest/express" ; app . post ( "/api/pr…" at bounding box center [448, 295] width 309 height 124
click at [459, 278] on code "import { createFunction , step } from "inngest/express" ; app . post ( "/api/pr…" at bounding box center [448, 295] width 309 height 124
drag, startPoint x: 451, startPoint y: 278, endPoint x: 314, endPoint y: 281, distance: 137.7
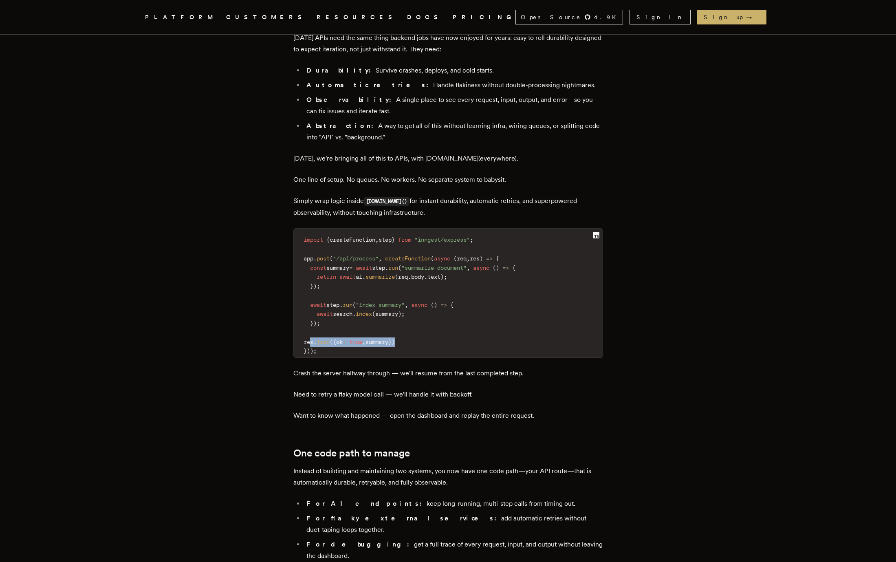
click at [314, 281] on code "import { createFunction , step } from "inngest/express" ; app . post ( "/api/pr…" at bounding box center [448, 295] width 309 height 124
click at [313, 339] on span "res" at bounding box center [308, 342] width 10 height 7
drag, startPoint x: 317, startPoint y: 281, endPoint x: 450, endPoint y: 284, distance: 133.2
click at [450, 284] on code "import { createFunction , step } from "inngest/express" ; app . post ( "/api/pr…" at bounding box center [448, 295] width 309 height 124
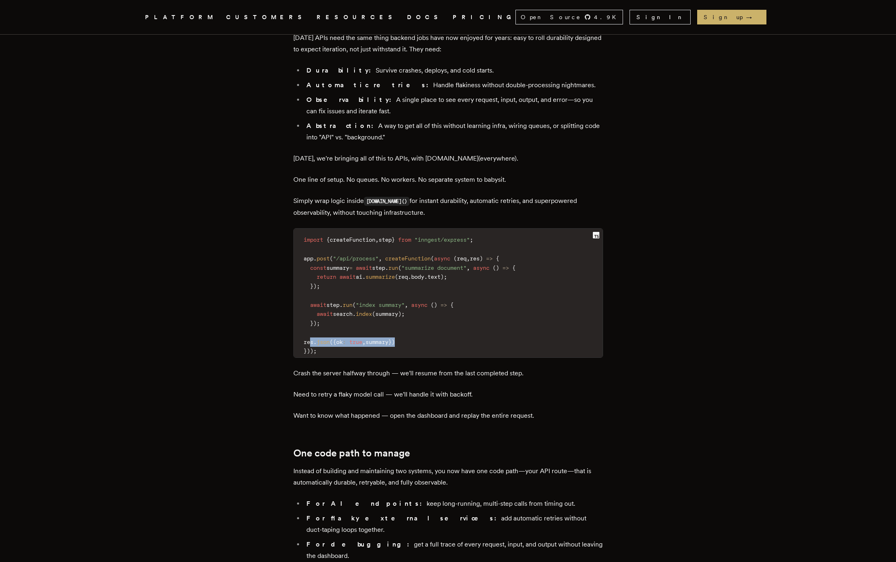
drag, startPoint x: 428, startPoint y: 278, endPoint x: 314, endPoint y: 281, distance: 114.1
click at [314, 281] on code "import { createFunction , step } from "inngest/express" ; app . post ( "/api/pr…" at bounding box center [448, 295] width 309 height 124
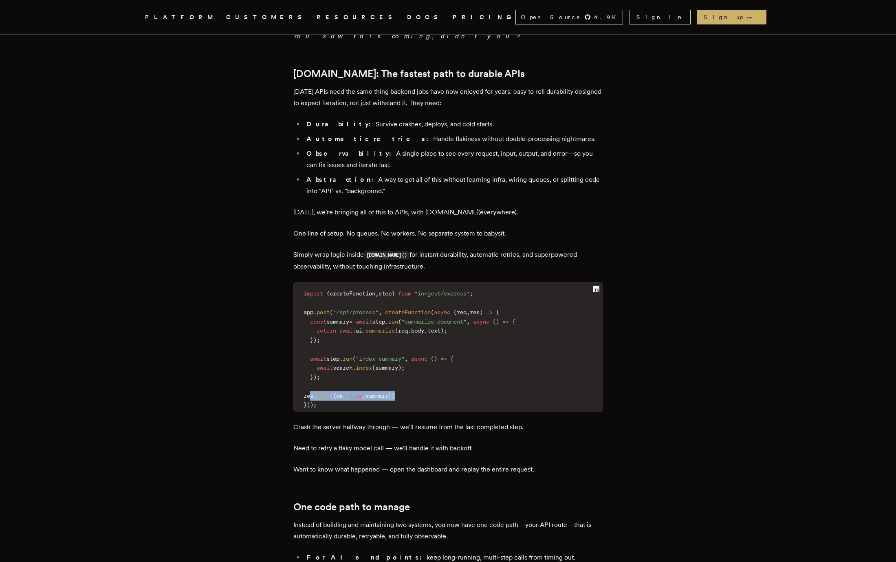
scroll to position [865, 0]
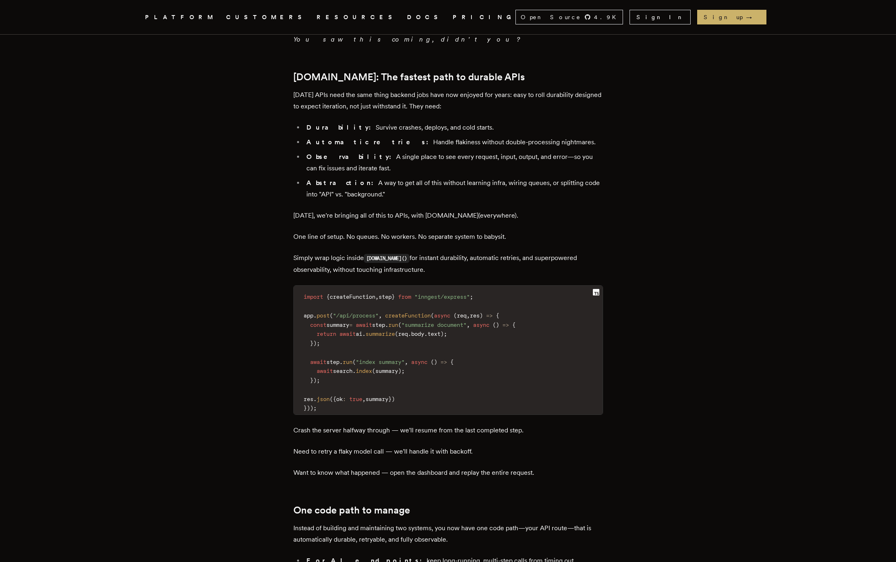
click at [267, 237] on article "Introducing [DOMAIN_NAME] Everywhere: Build Unbreakable APIs [PERSON_NAME] · [D…" at bounding box center [448, 103] width 587 height 1834
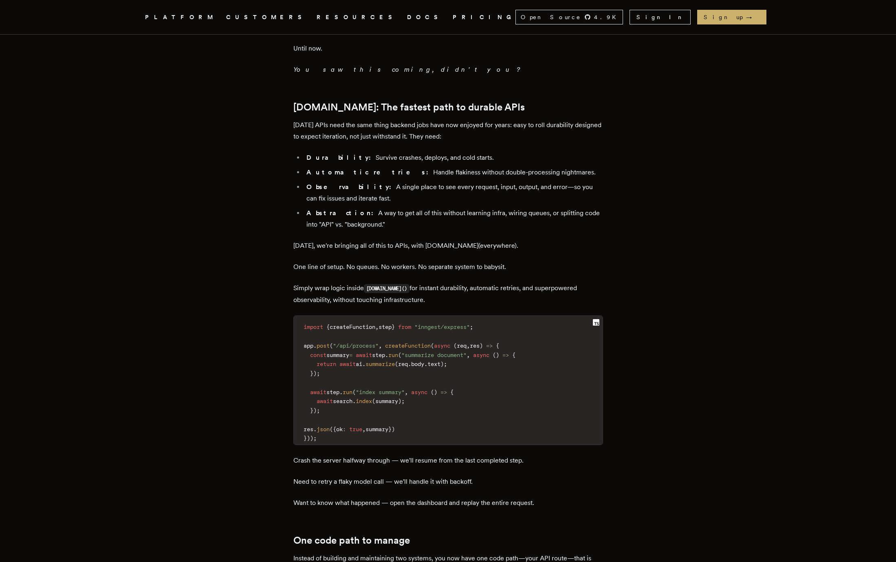
scroll to position [932, 0]
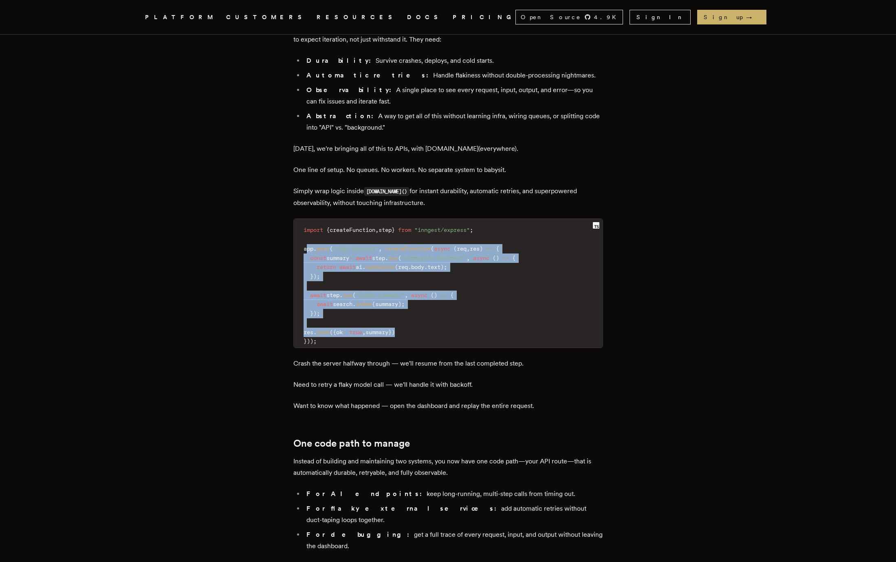
drag, startPoint x: 431, startPoint y: 271, endPoint x: 308, endPoint y: 186, distance: 149.3
click at [308, 224] on code "import { createFunction , step } from "inngest/express" ; app . post ( "/api/pr…" at bounding box center [448, 286] width 309 height 124
click at [308, 245] on span "app" at bounding box center [308, 248] width 10 height 7
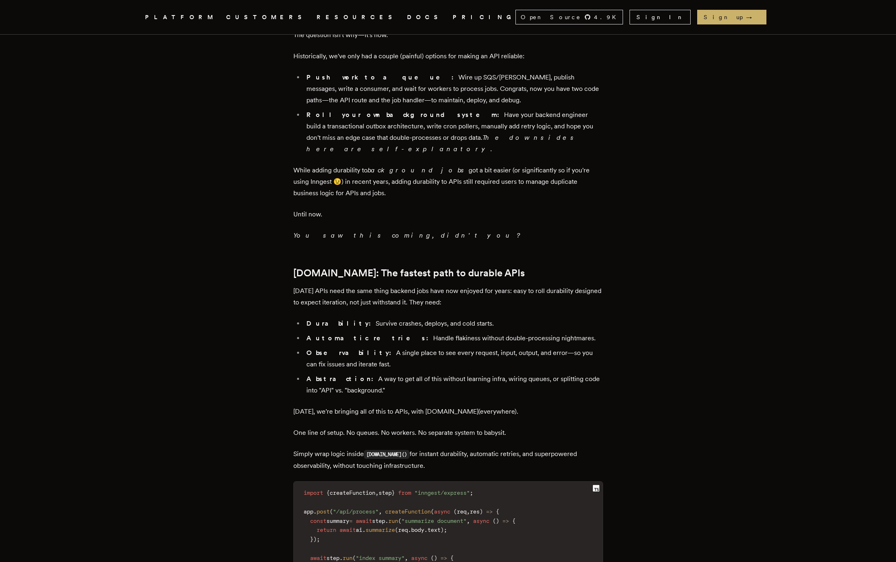
scroll to position [400, 0]
